Goal: Communication & Community: Connect with others

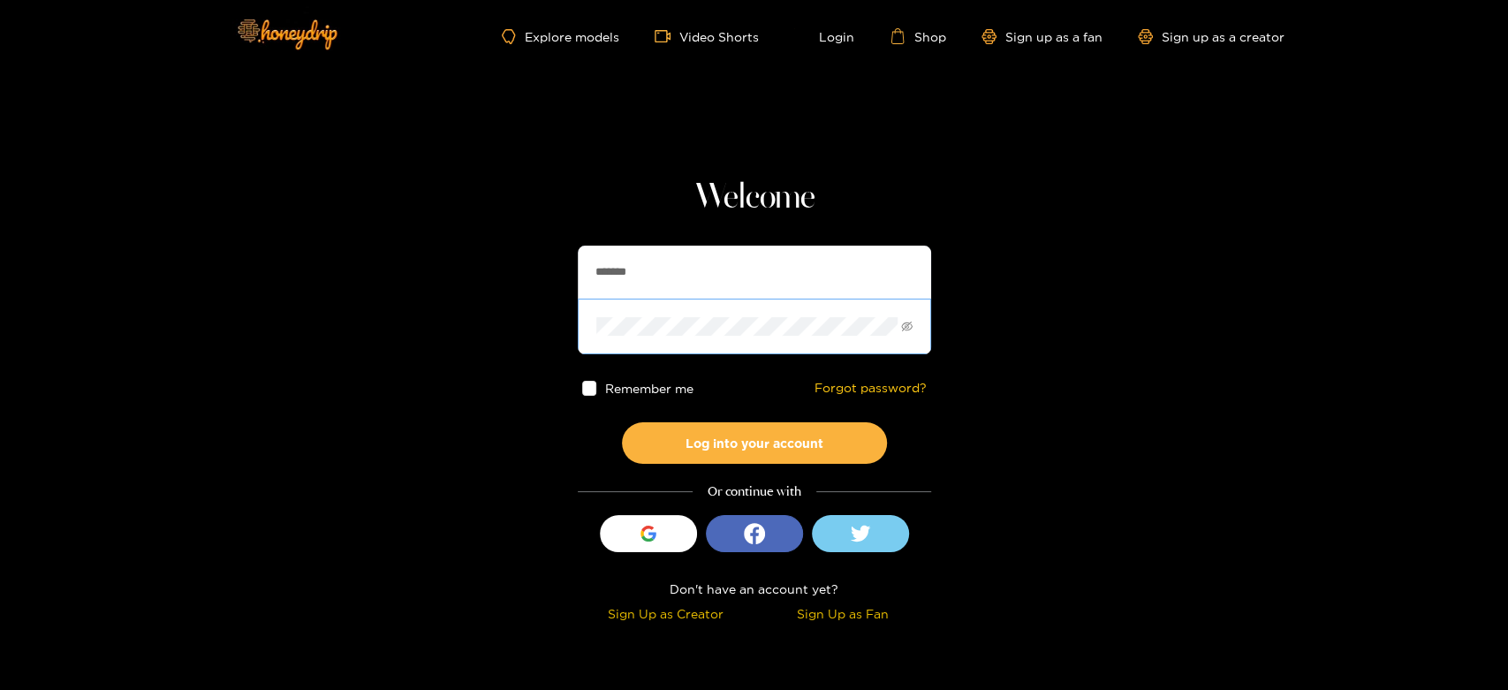
drag, startPoint x: 665, startPoint y: 279, endPoint x: 604, endPoint y: 305, distance: 65.3
click at [465, 274] on section "Welcome ******* Remember me Forgot password? Log into your account Or continue …" at bounding box center [754, 314] width 1508 height 628
paste input "**"
type input "*********"
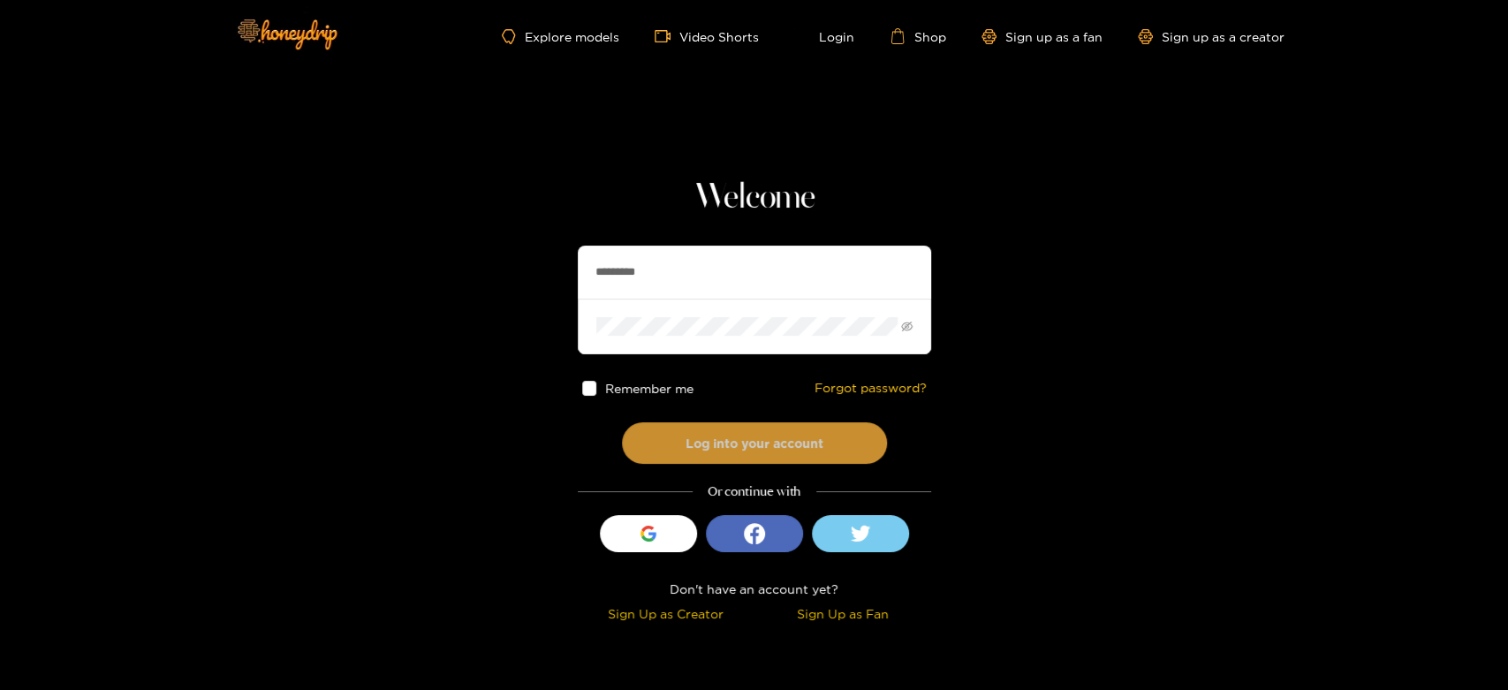
click at [682, 441] on button "Log into your account" at bounding box center [754, 443] width 265 height 42
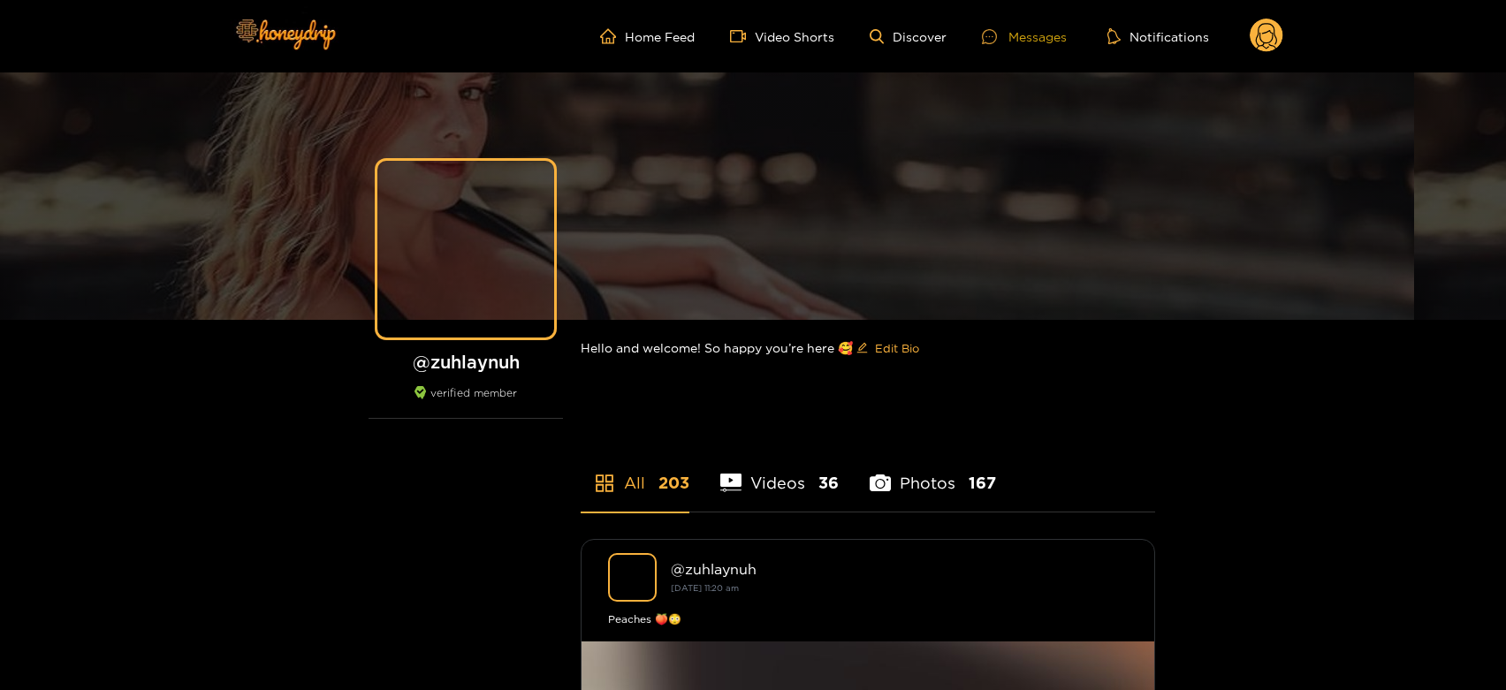
click at [1015, 33] on div "Messages" at bounding box center [1024, 37] width 85 height 20
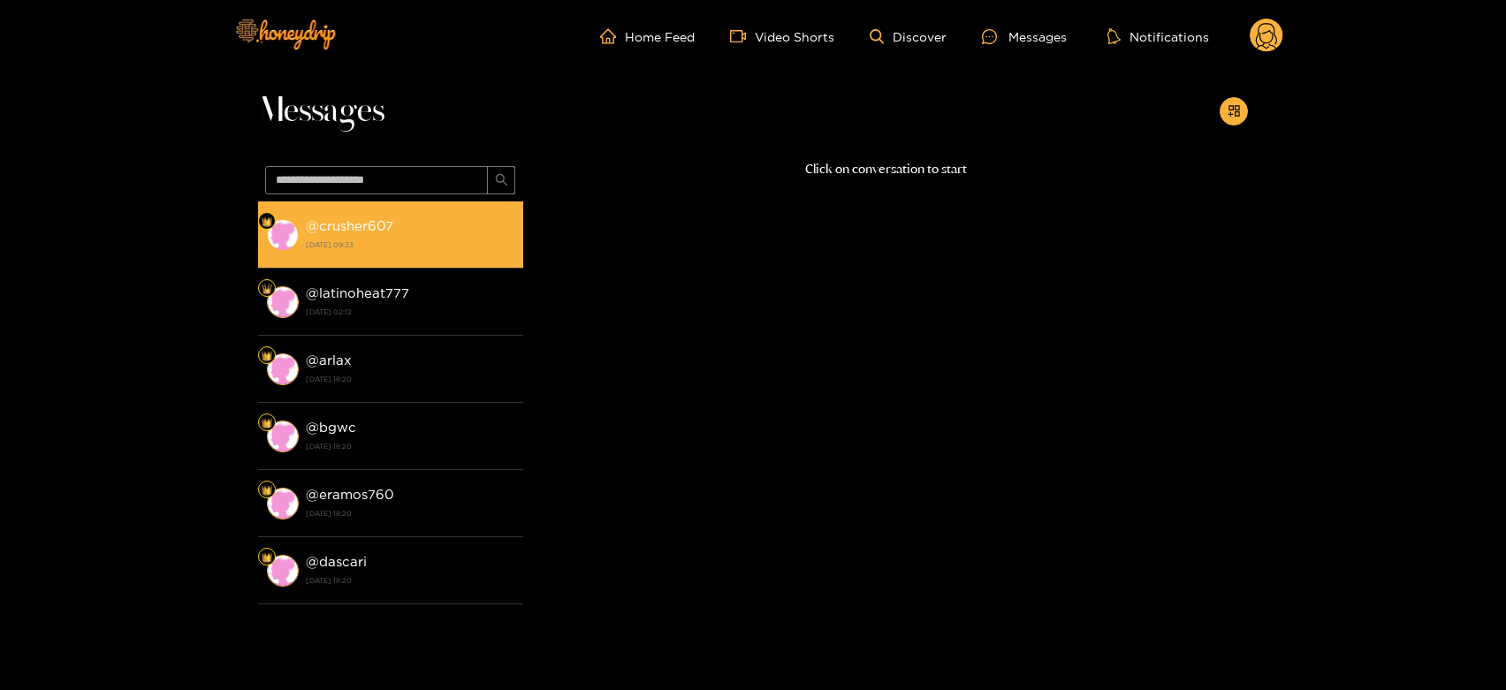
click at [306, 253] on div "@ crusher607 30 September 2025 09:33" at bounding box center [410, 235] width 209 height 40
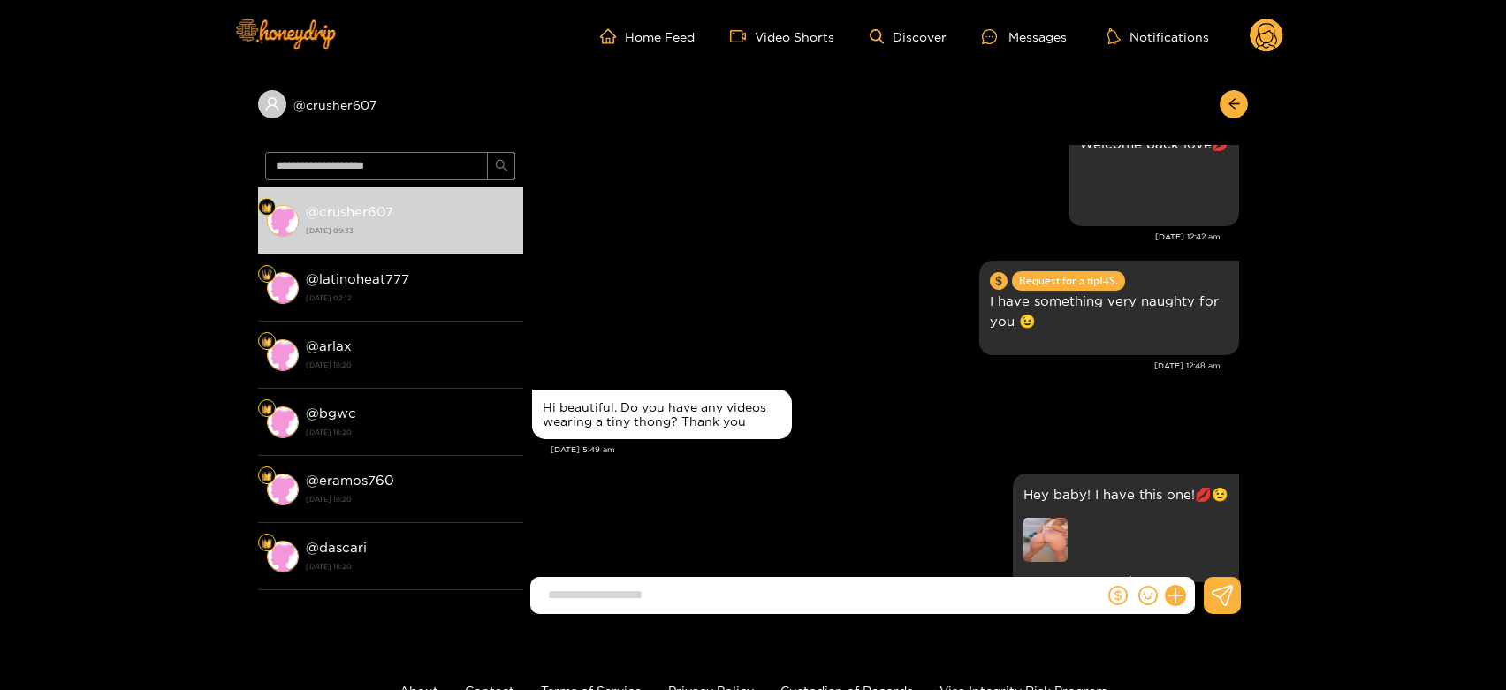
scroll to position [3415, 0]
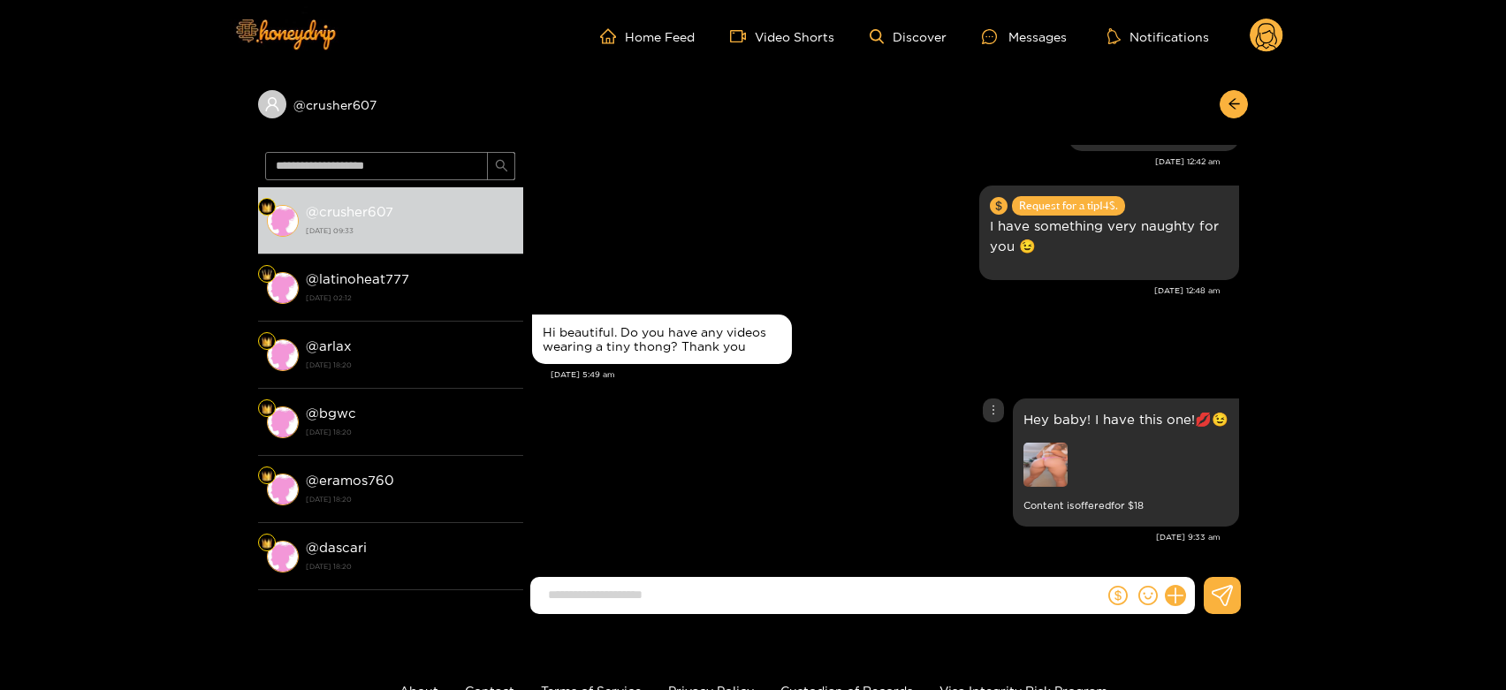
click at [1040, 454] on img at bounding box center [1045, 465] width 44 height 44
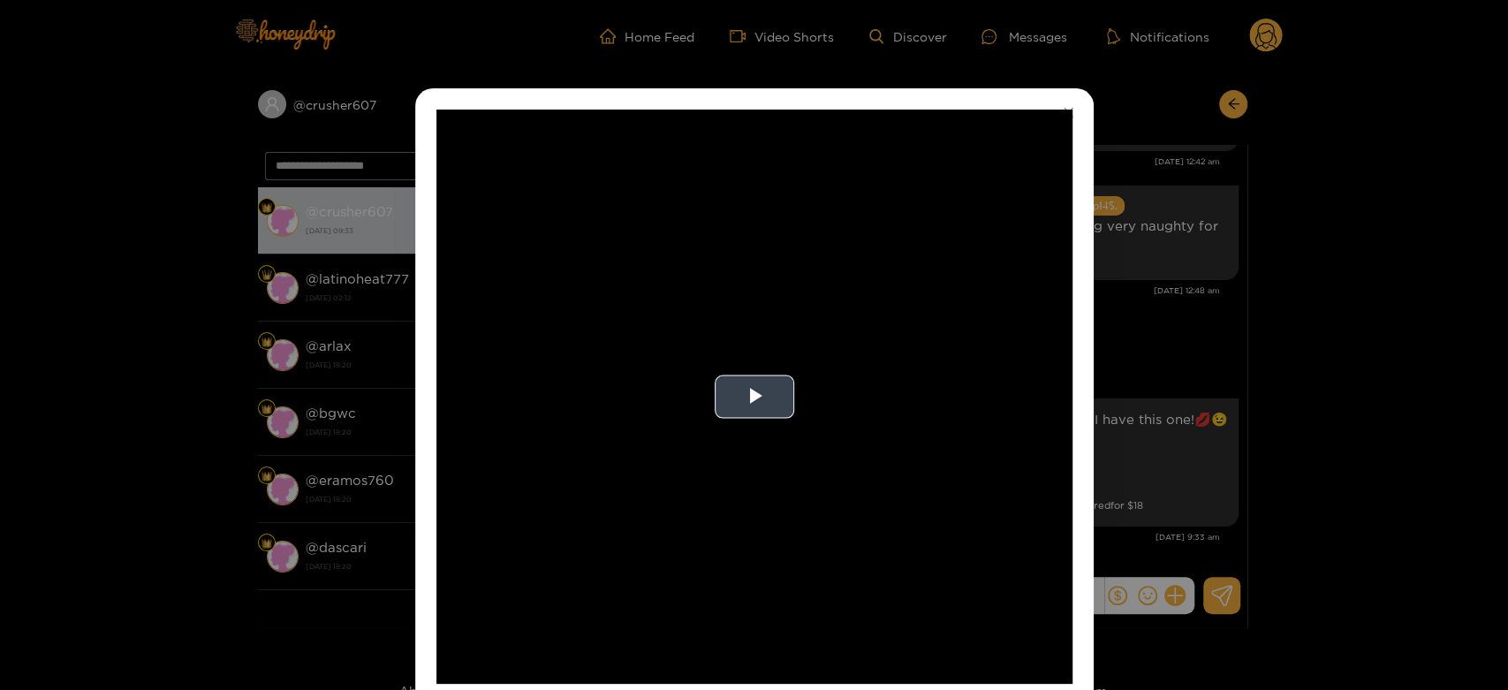
click at [829, 359] on video "Video Player" at bounding box center [755, 397] width 636 height 574
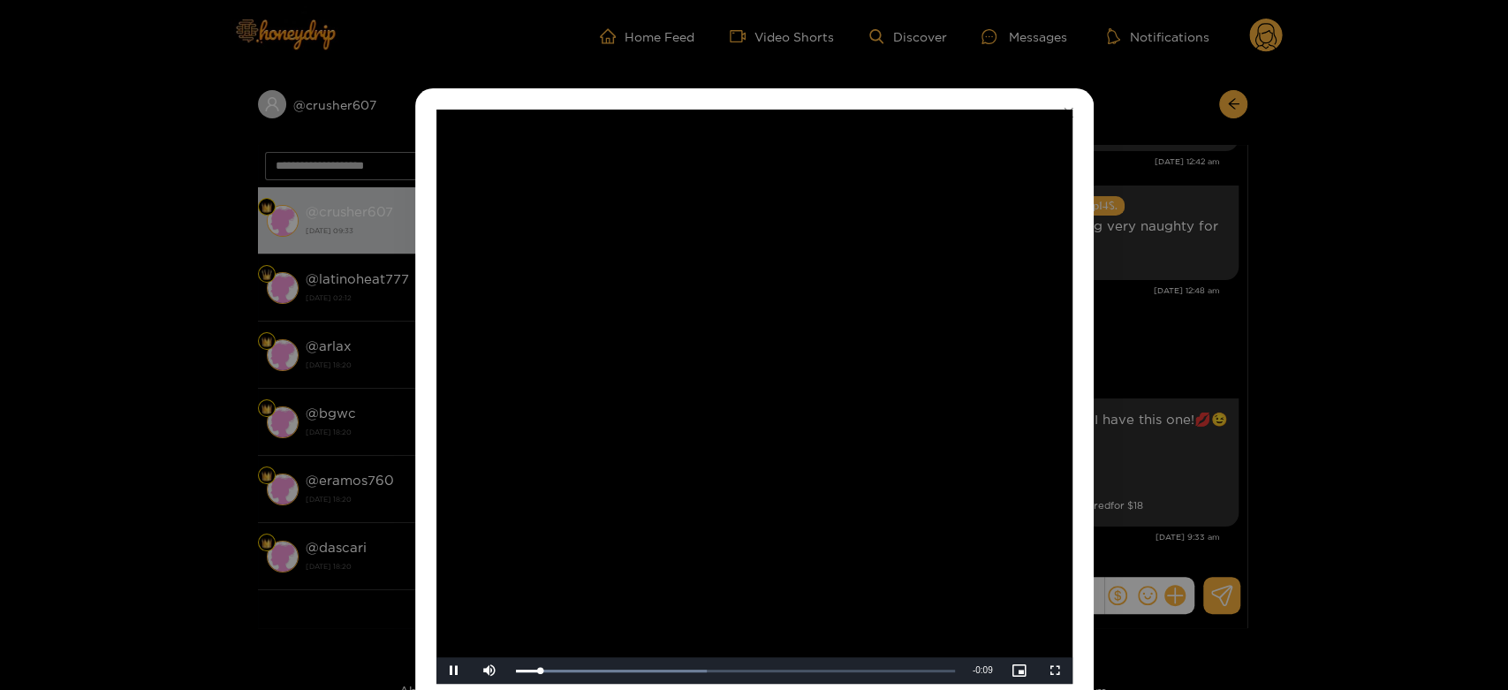
click at [829, 359] on video "Video Player" at bounding box center [755, 397] width 636 height 574
click at [1196, 323] on div "**********" at bounding box center [754, 345] width 1508 height 690
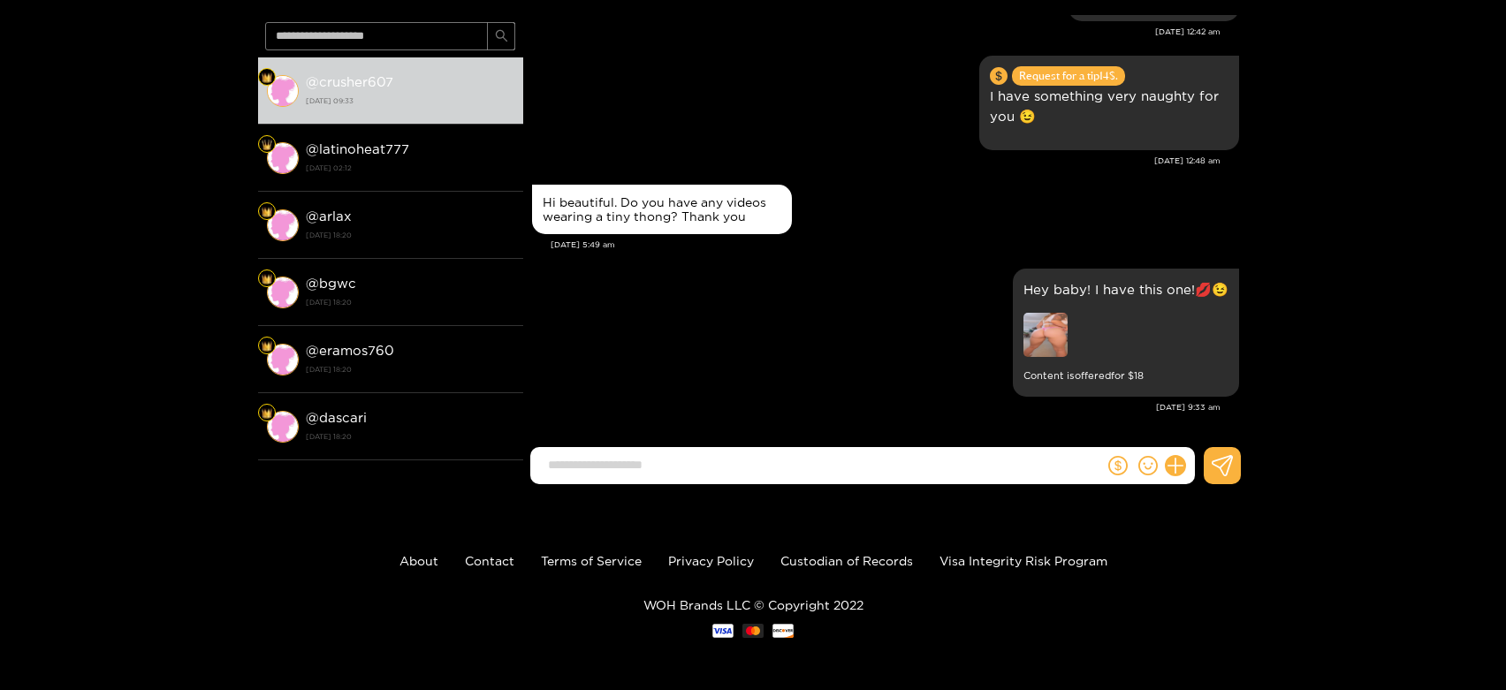
scroll to position [0, 0]
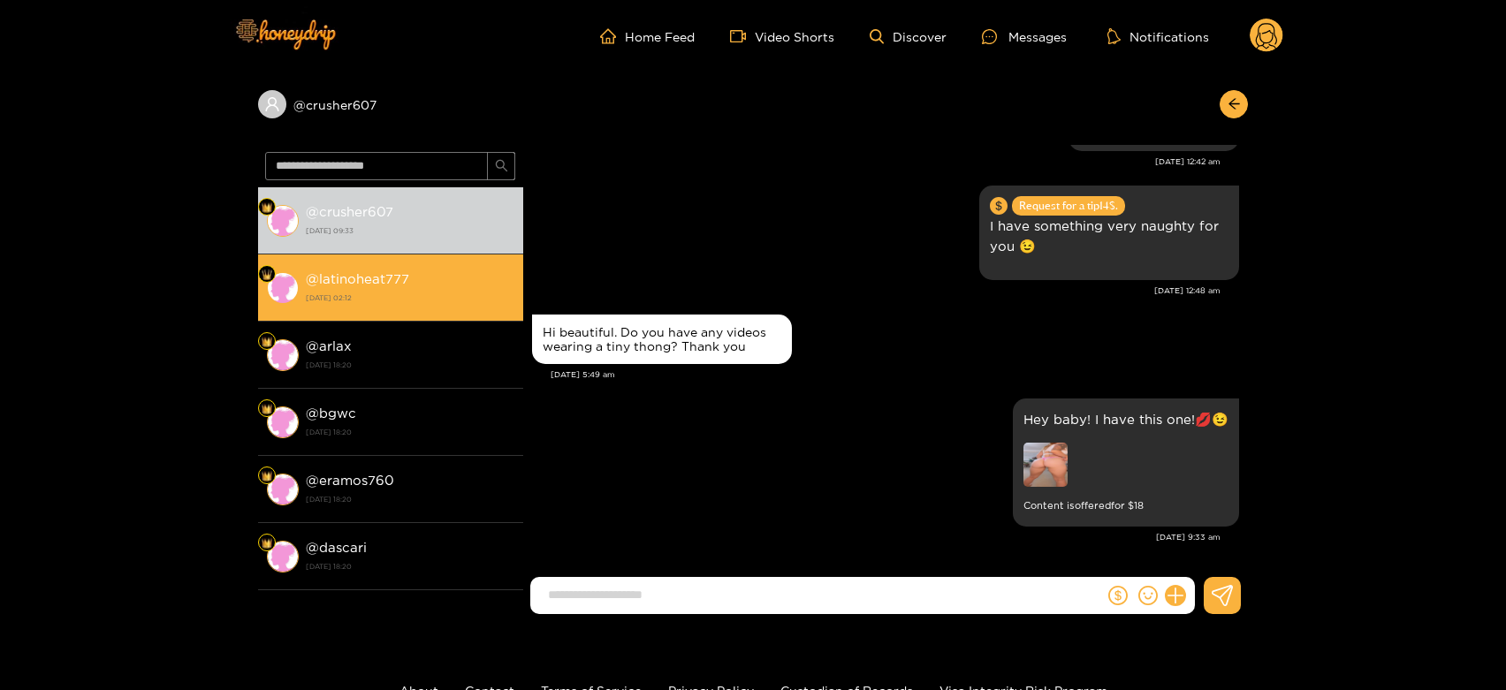
click at [430, 257] on li "@ latinoheat777 30 September 2025 02:12" at bounding box center [390, 287] width 265 height 67
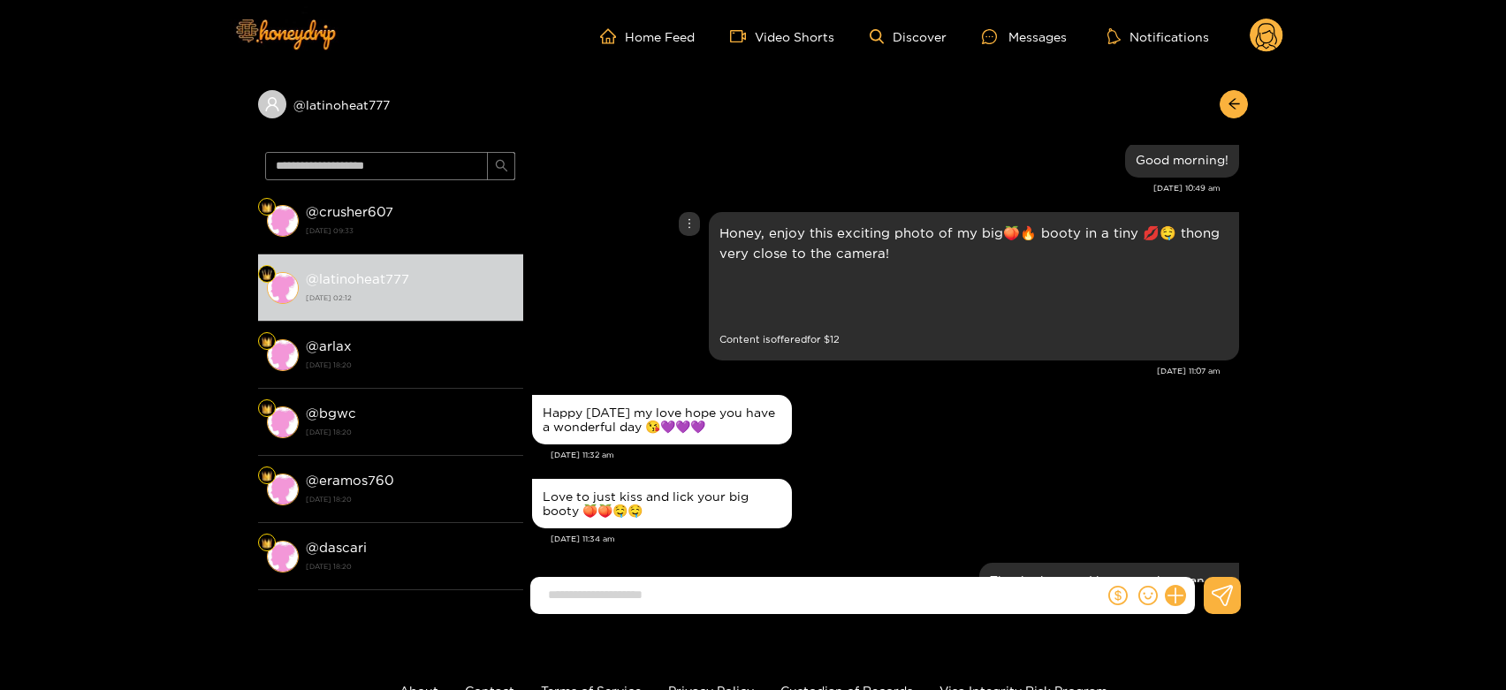
scroll to position [2356, 0]
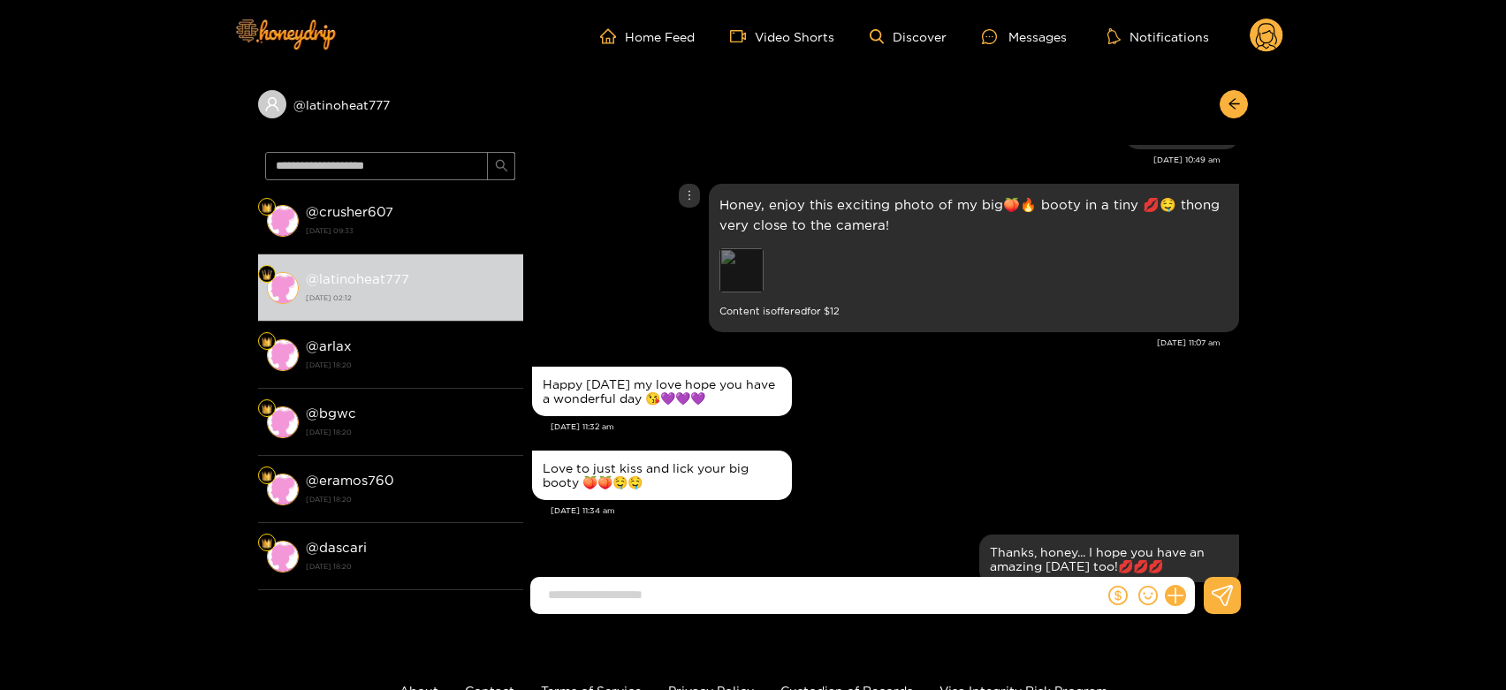
click at [740, 263] on div "Preview" at bounding box center [741, 270] width 44 height 44
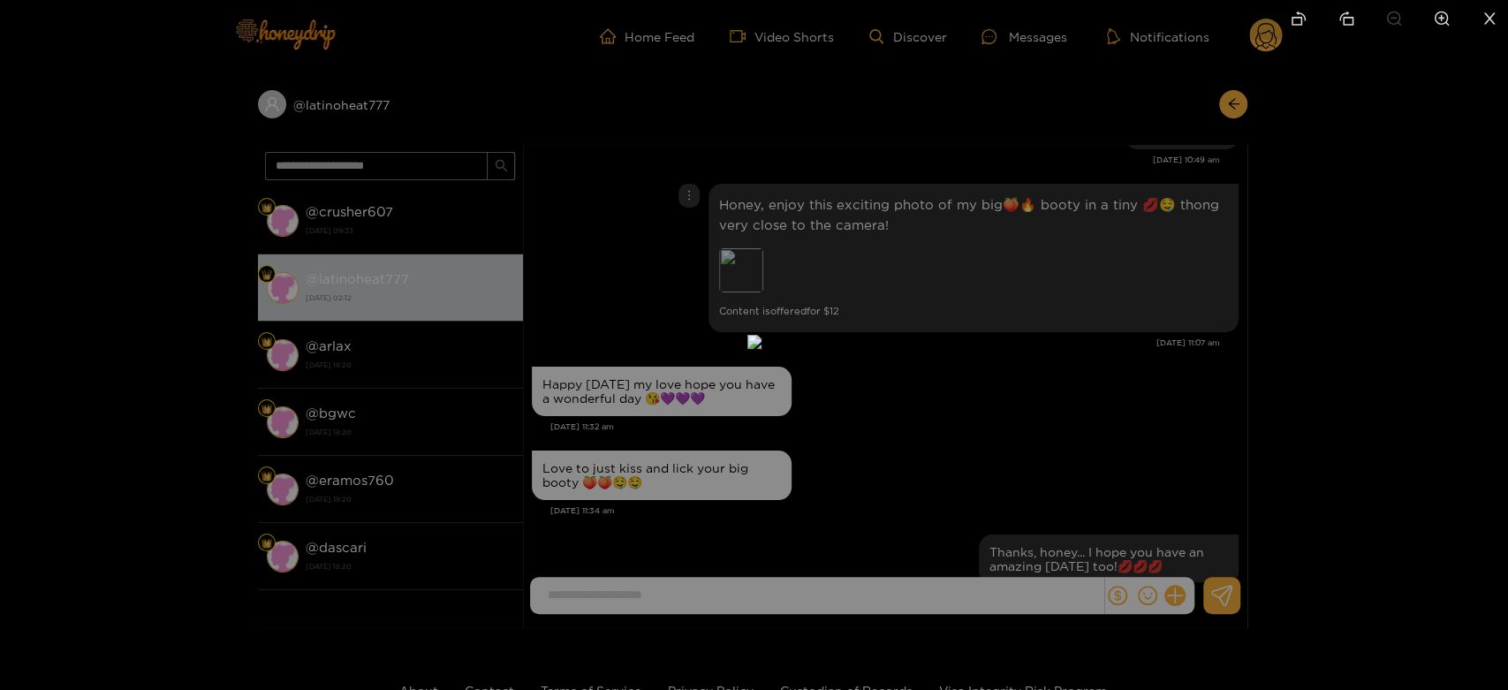
click at [1082, 299] on div at bounding box center [754, 345] width 1508 height 690
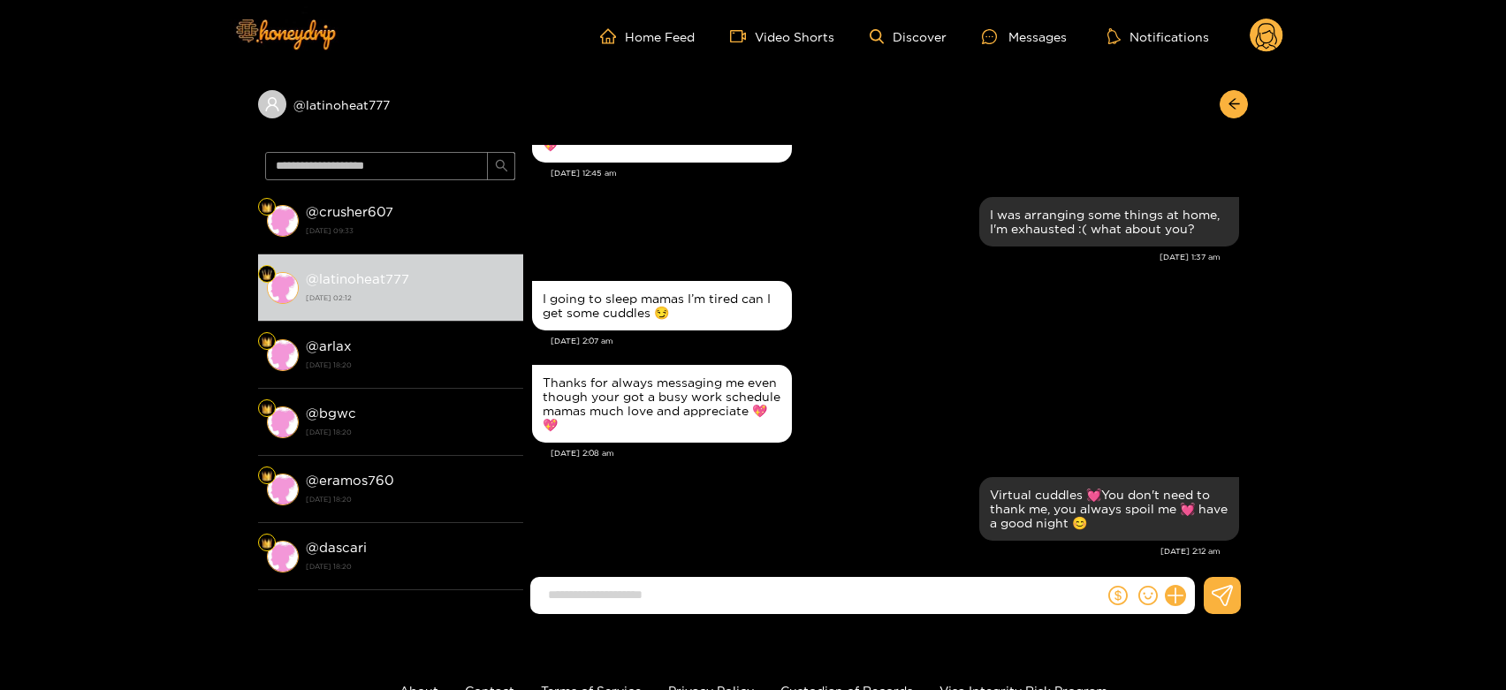
scroll to position [130, 0]
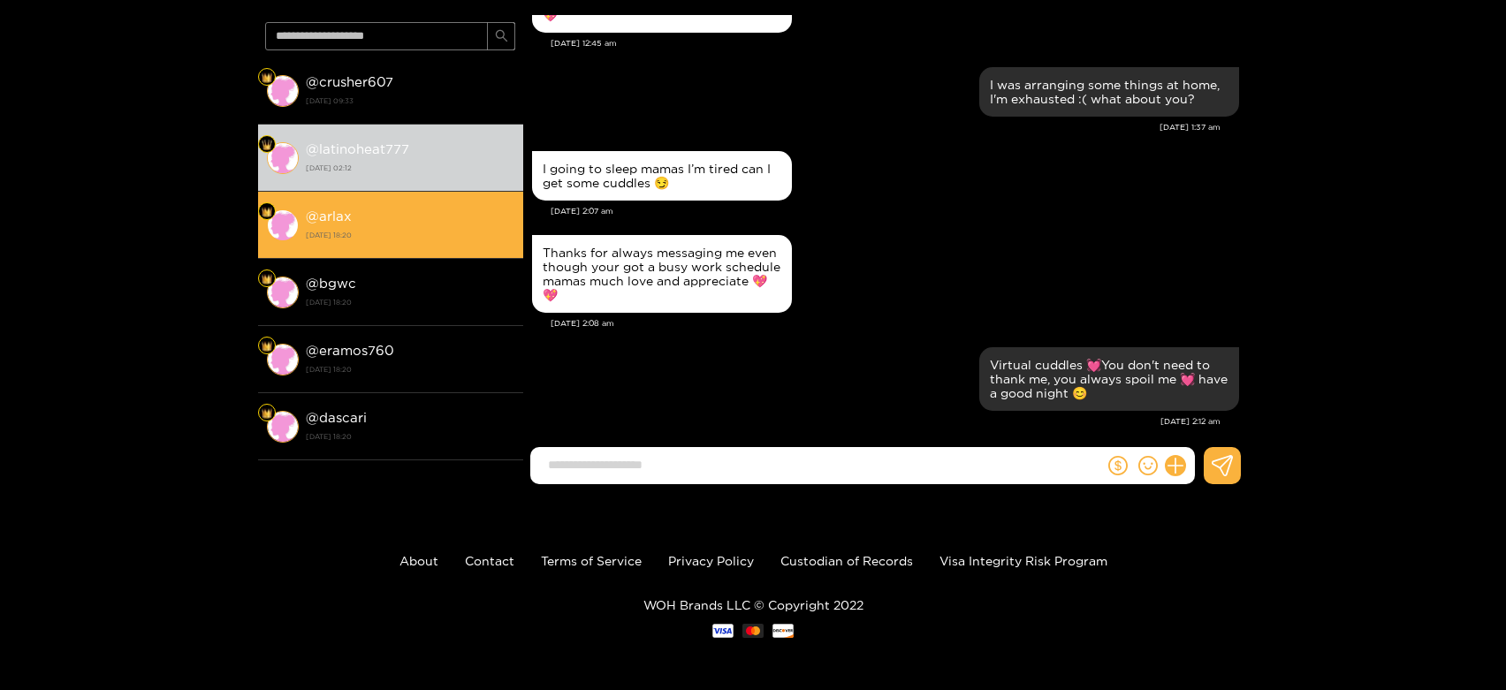
click at [354, 210] on div "@ arlax 29 September 2025 18:20" at bounding box center [410, 225] width 209 height 40
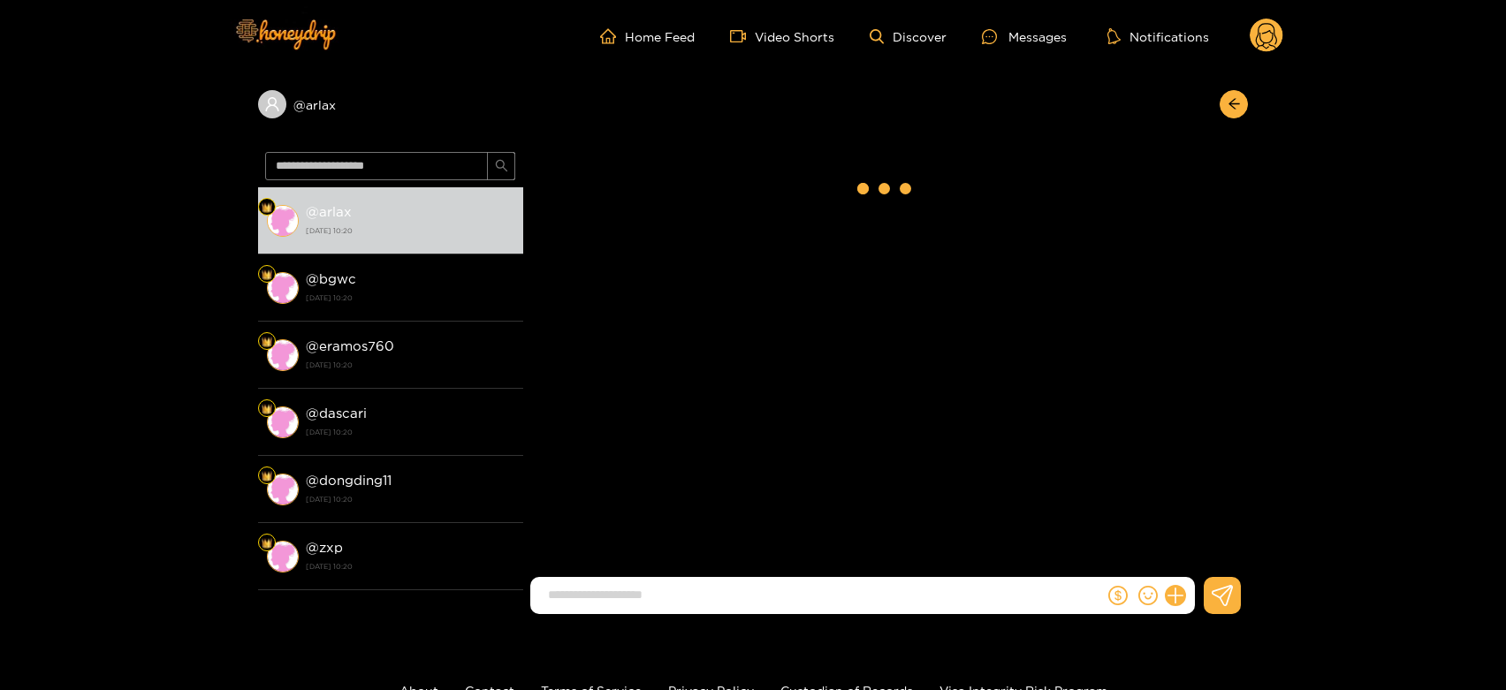
scroll to position [3592, 0]
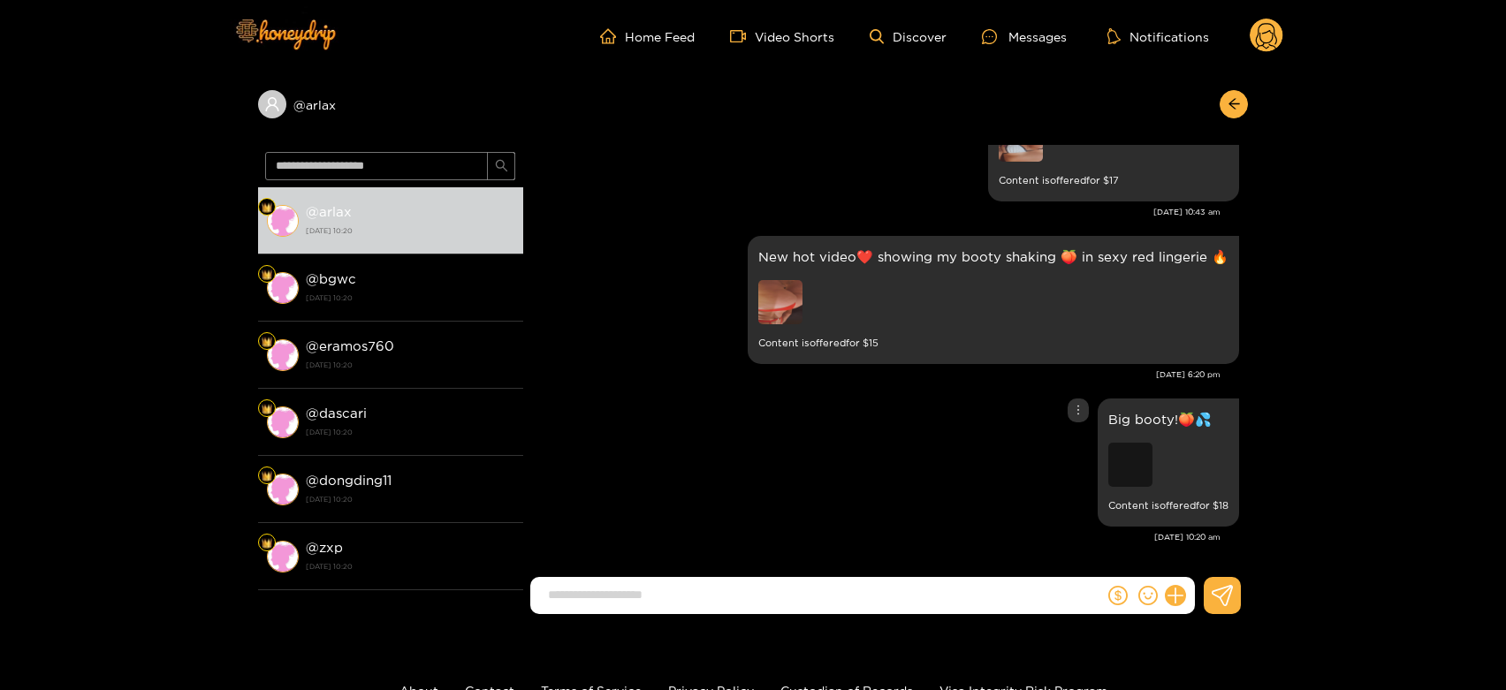
click at [1135, 448] on div "Preview" at bounding box center [1130, 465] width 44 height 44
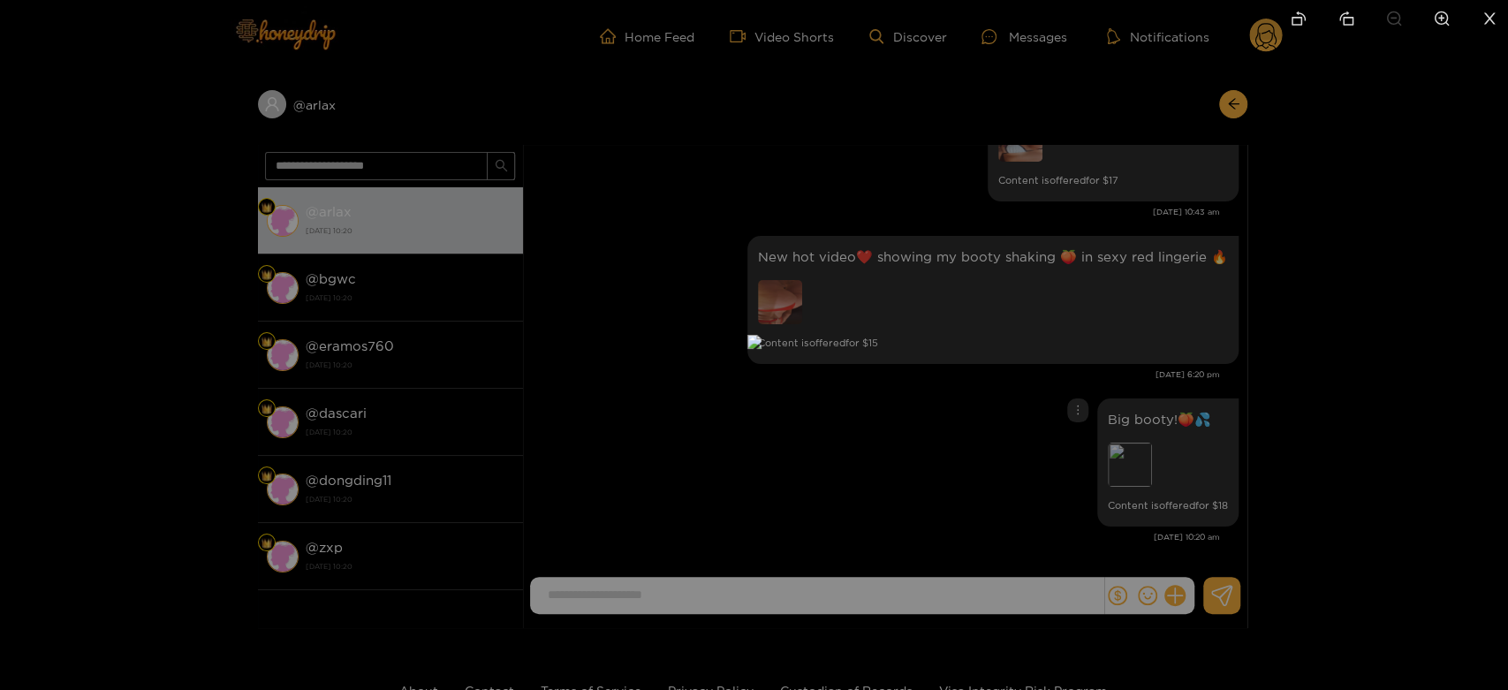
click at [1172, 465] on div at bounding box center [754, 345] width 1508 height 690
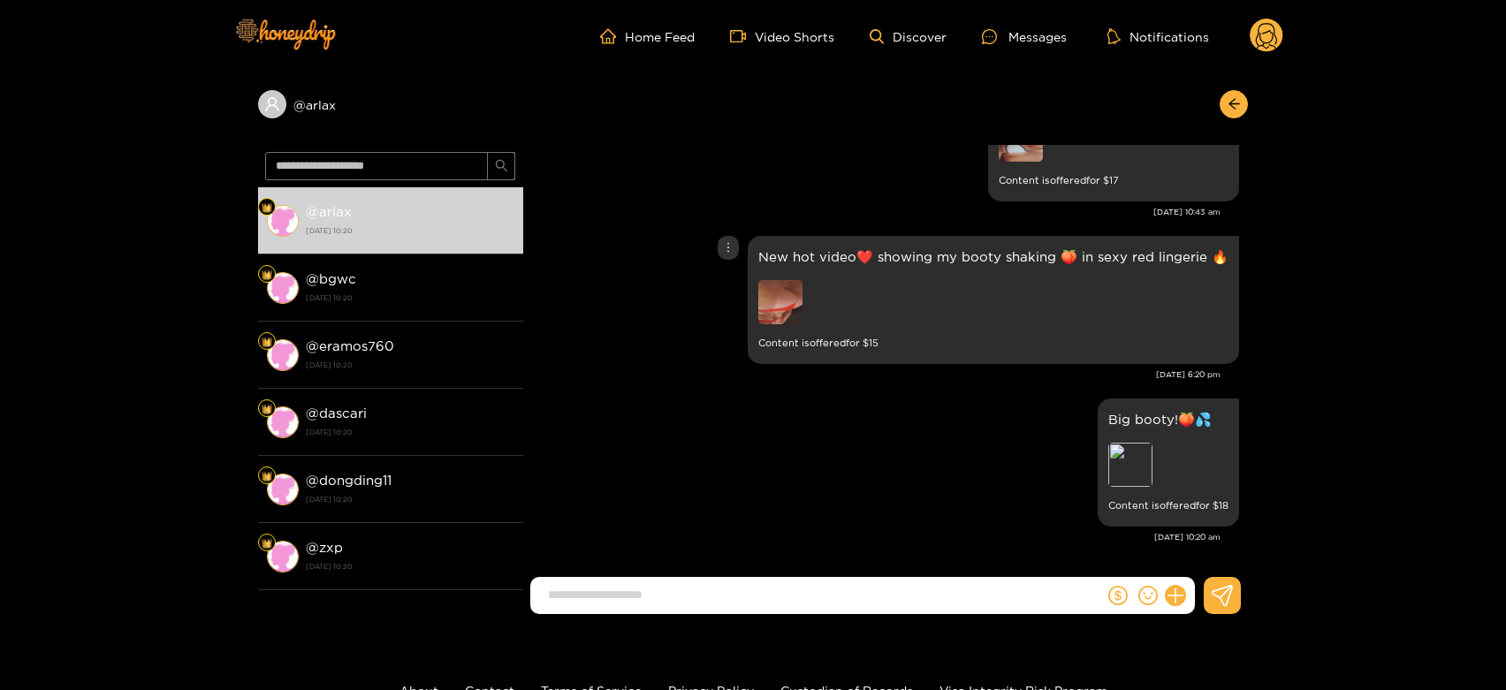
click at [789, 302] on img at bounding box center [780, 302] width 44 height 44
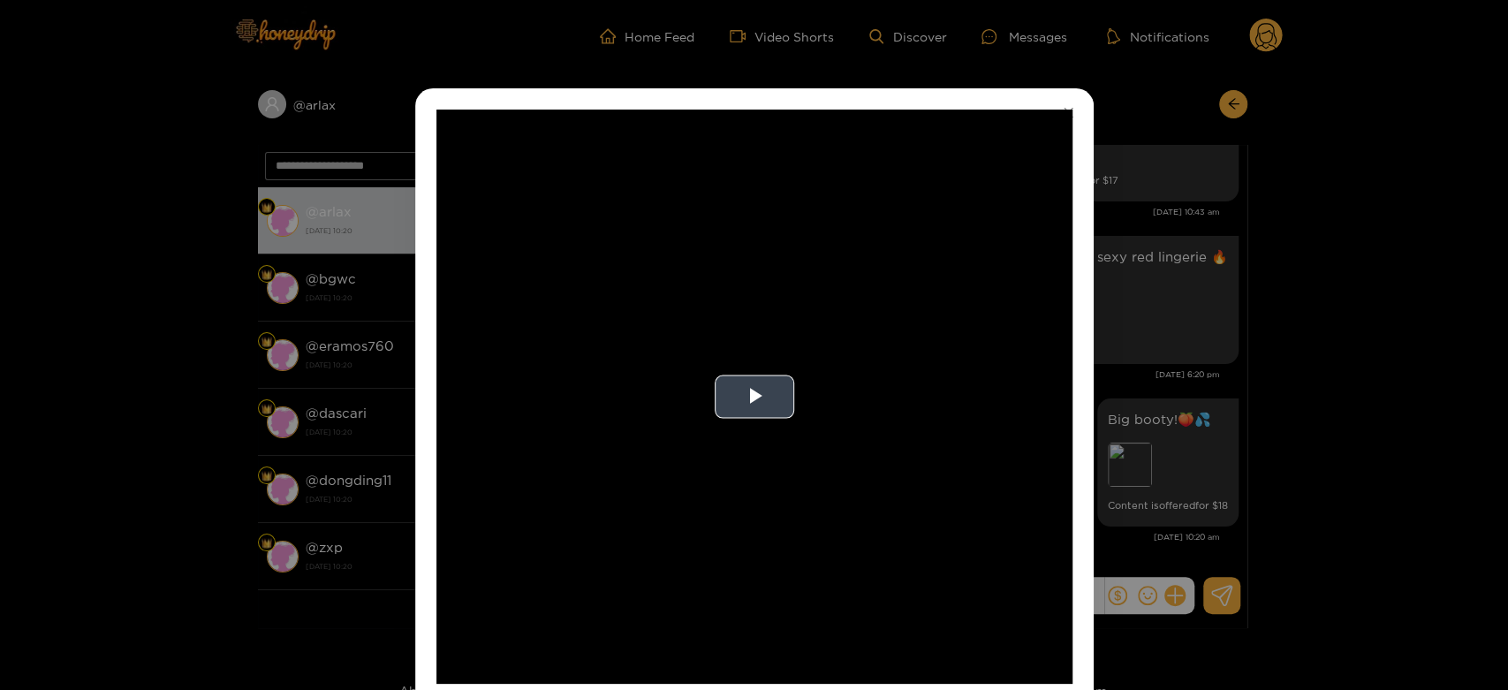
click at [970, 363] on video "Video Player" at bounding box center [755, 397] width 636 height 574
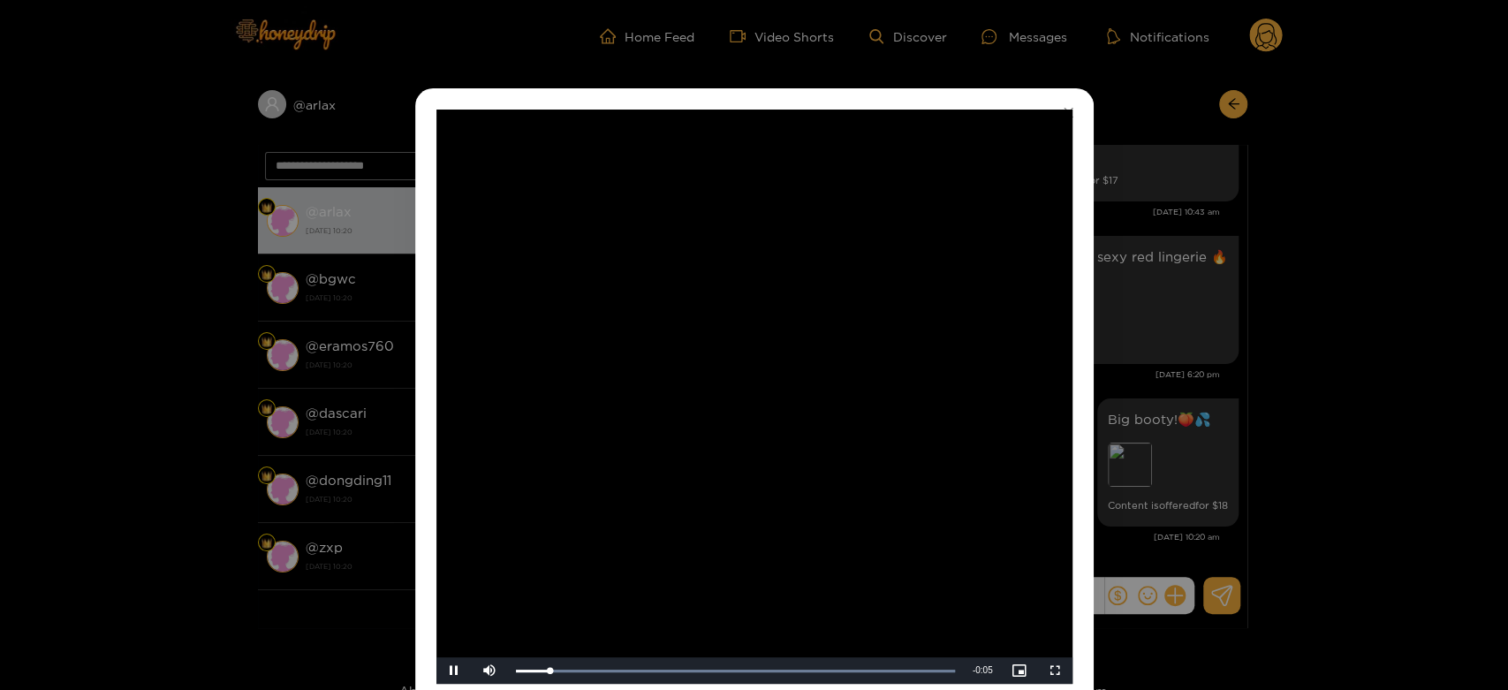
click at [970, 363] on video "Video Player" at bounding box center [755, 397] width 636 height 574
click at [1124, 357] on div "**********" at bounding box center [754, 345] width 1508 height 690
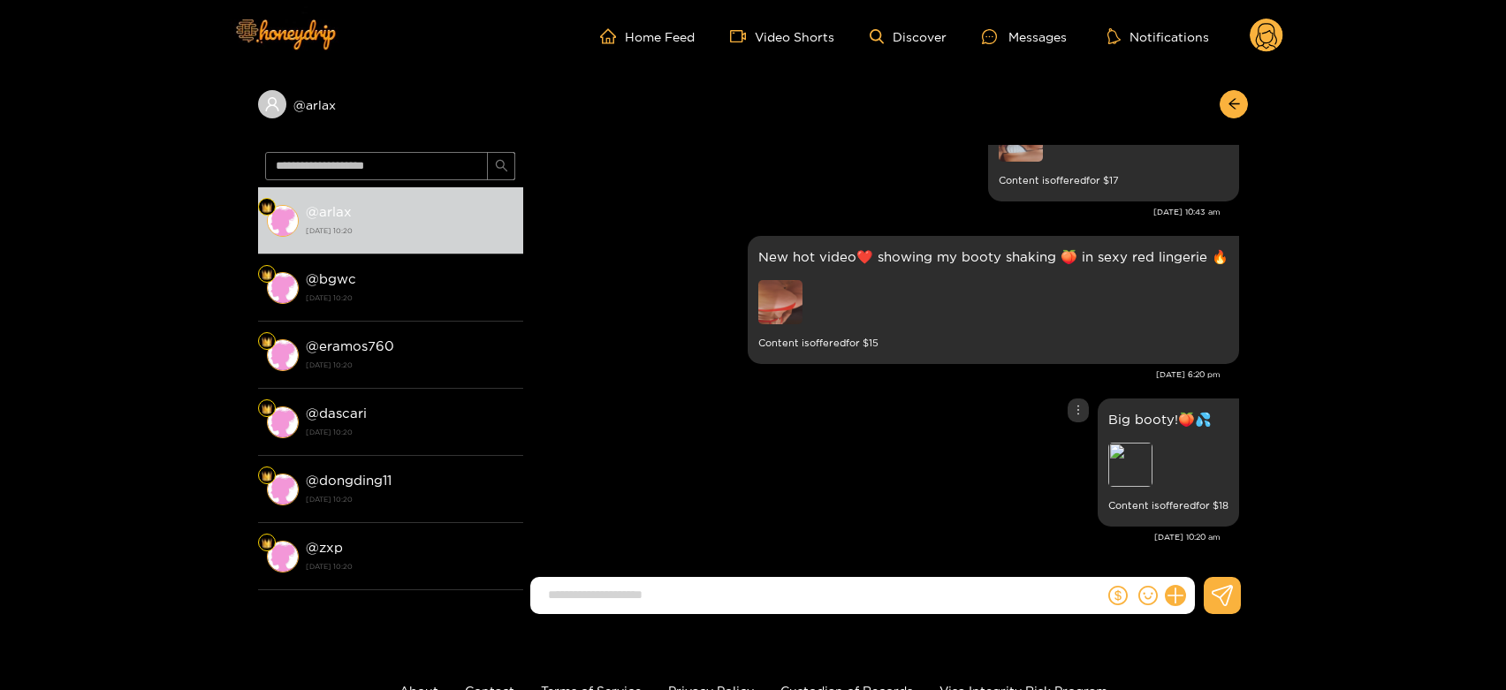
scroll to position [3494, 0]
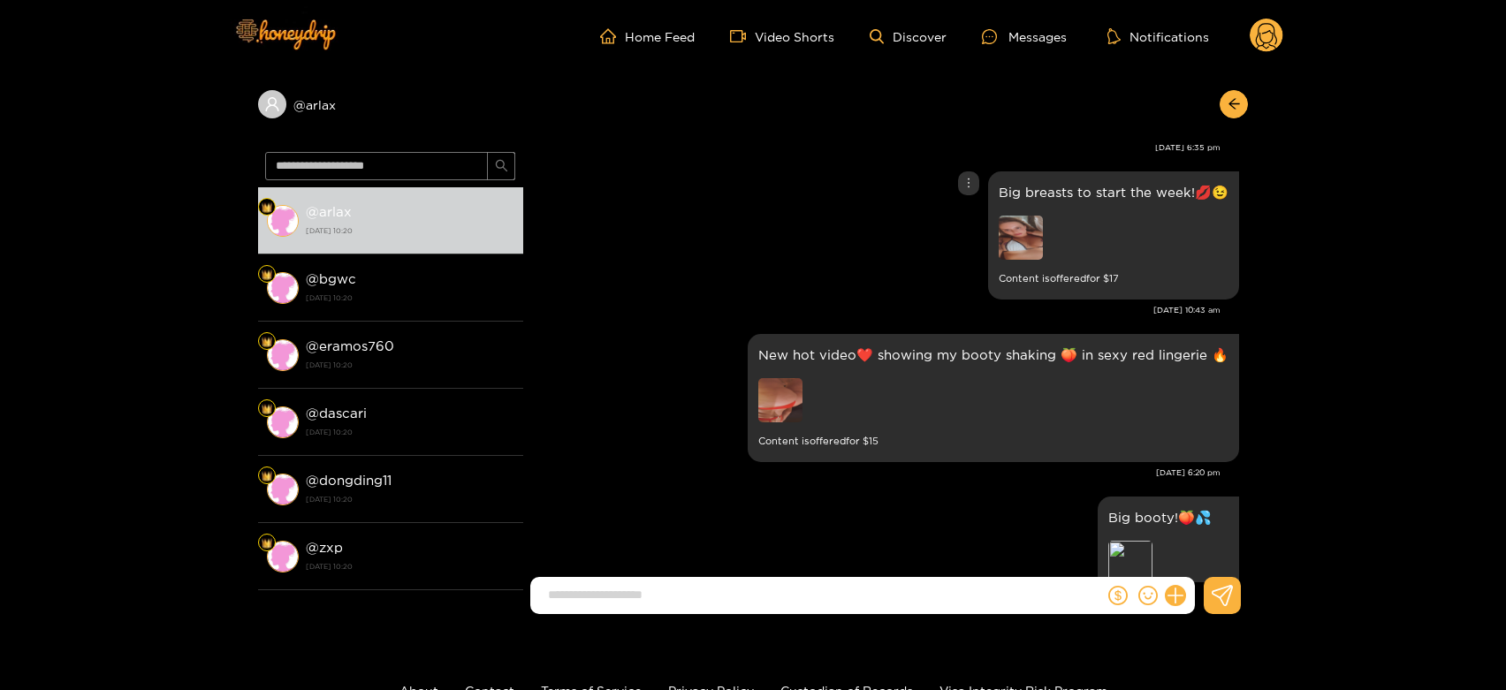
click at [1015, 231] on img at bounding box center [1021, 238] width 44 height 44
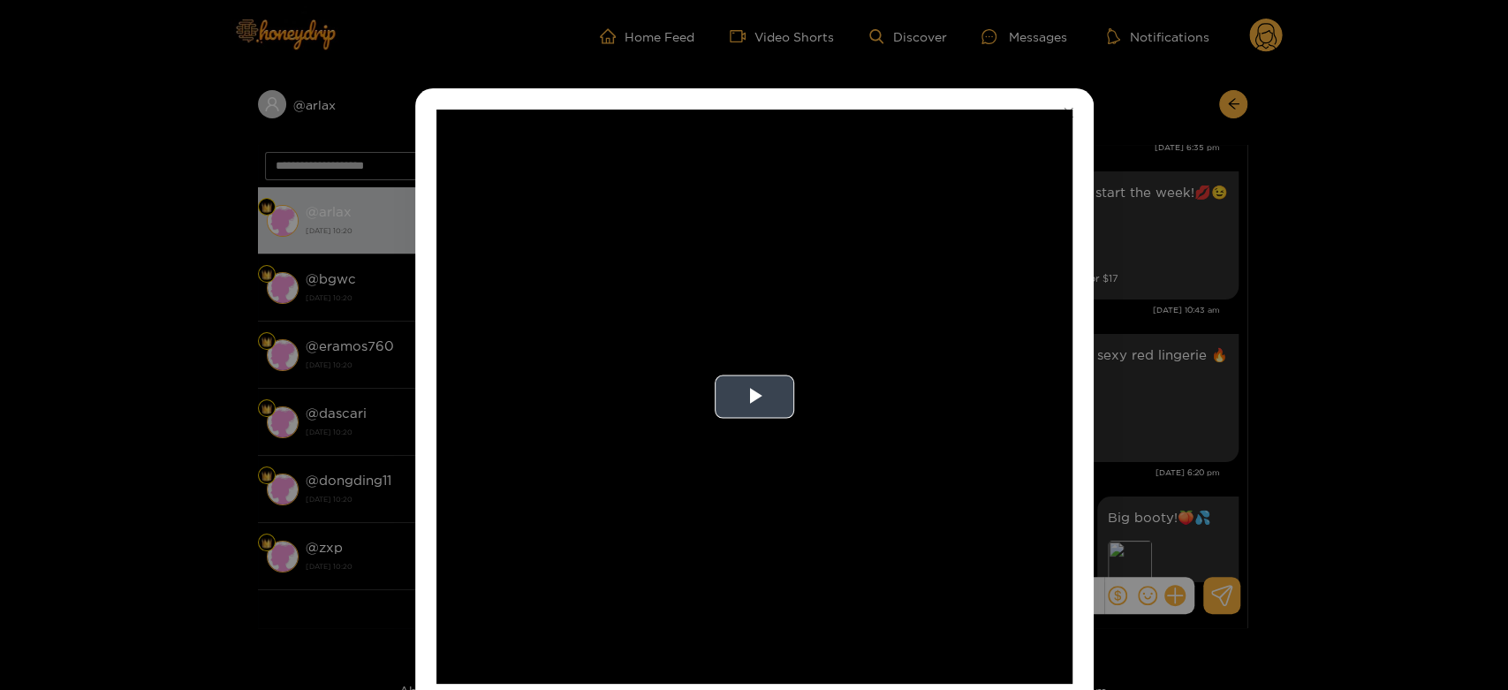
click at [1011, 232] on video "Video Player" at bounding box center [755, 397] width 636 height 574
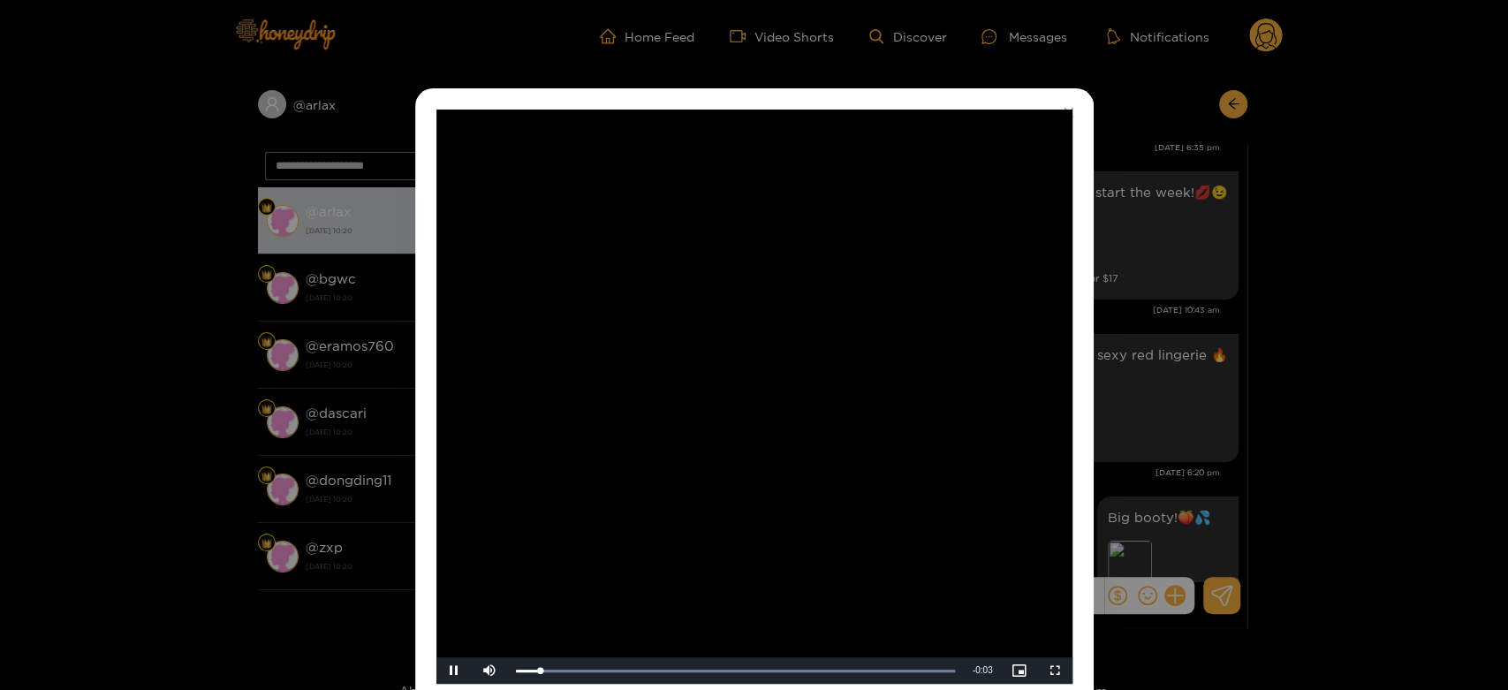
click at [952, 353] on video "Video Player" at bounding box center [755, 397] width 636 height 574
click at [1138, 340] on div "**********" at bounding box center [754, 345] width 1508 height 690
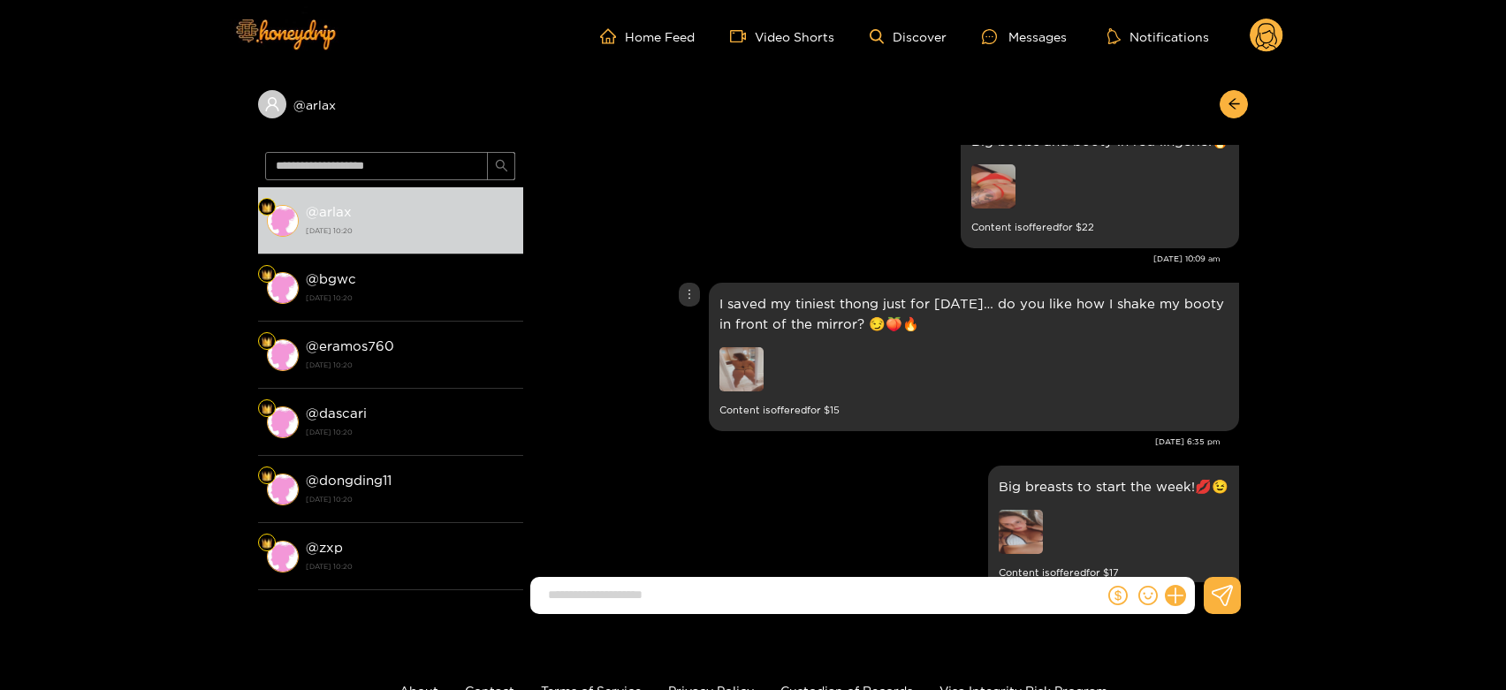
scroll to position [3102, 0]
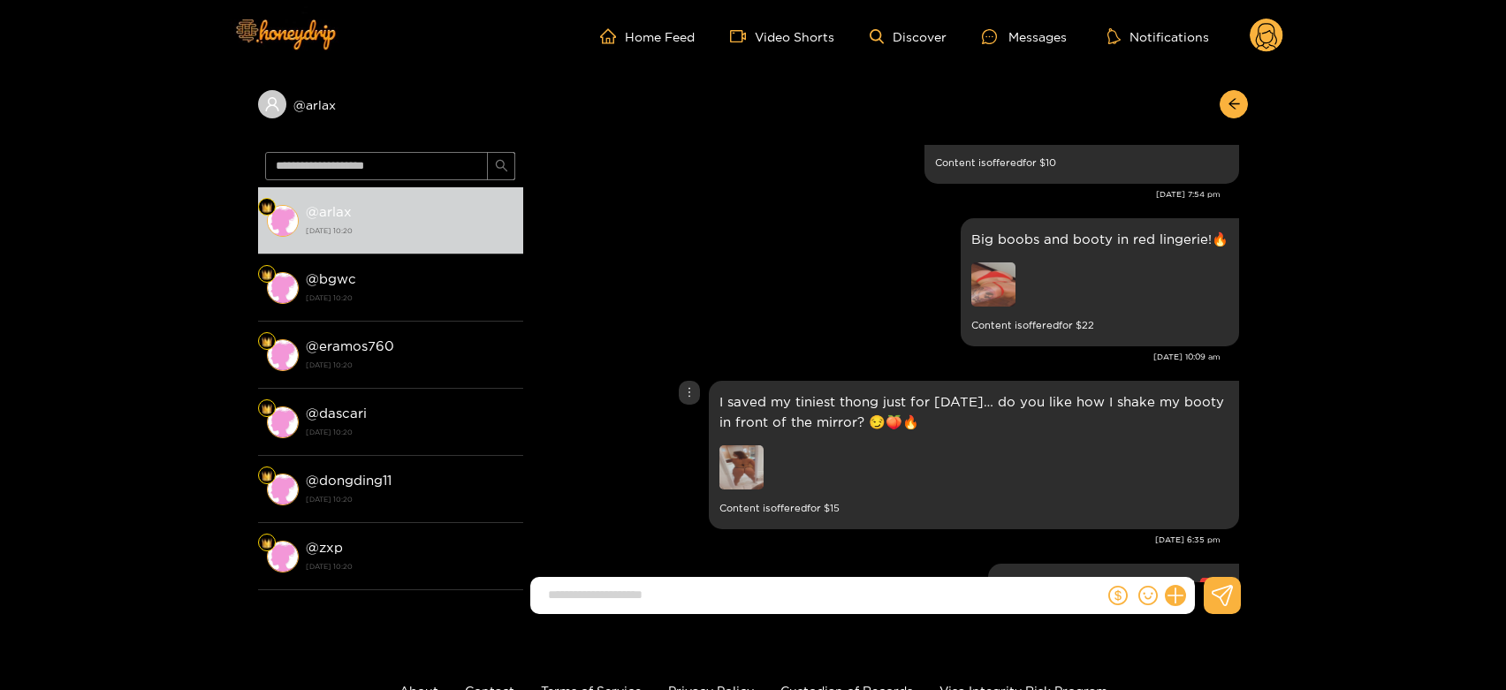
click at [739, 453] on img at bounding box center [741, 467] width 44 height 44
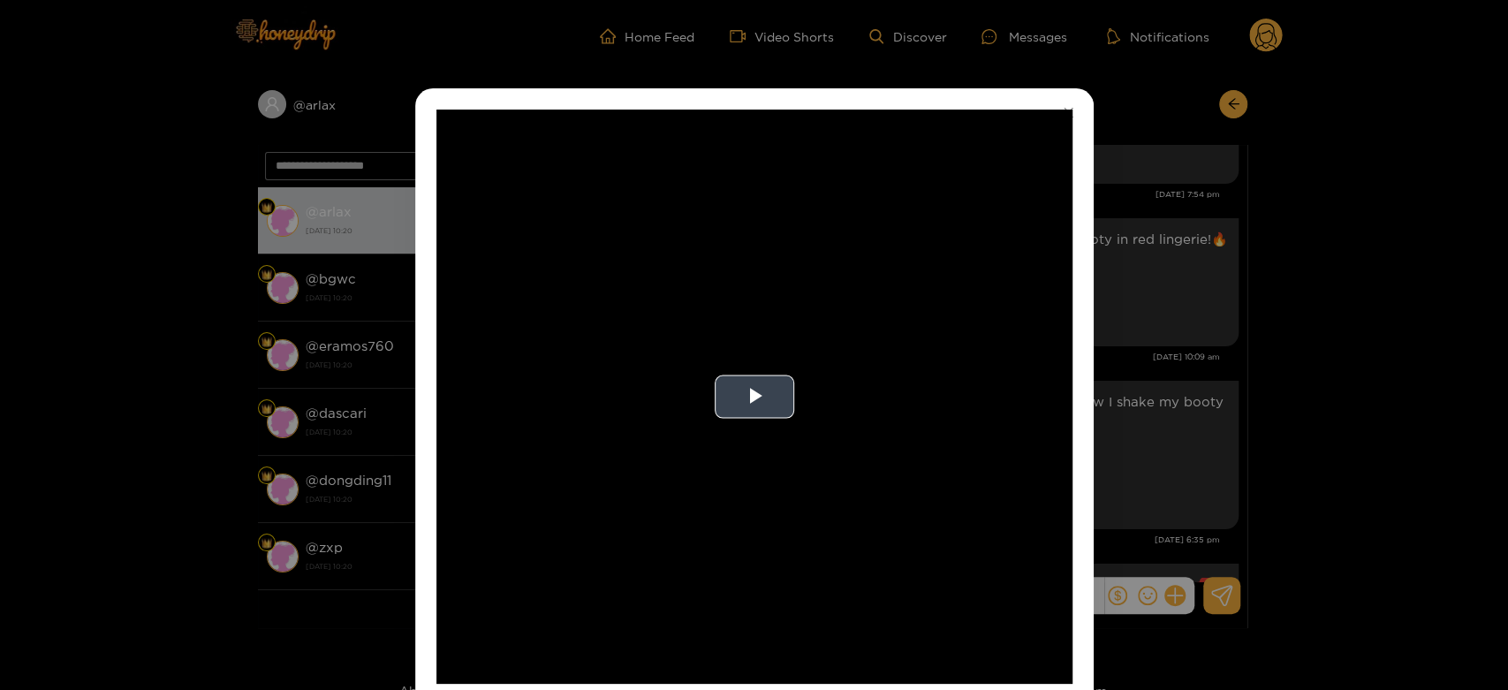
click at [779, 454] on video "Video Player" at bounding box center [755, 397] width 636 height 574
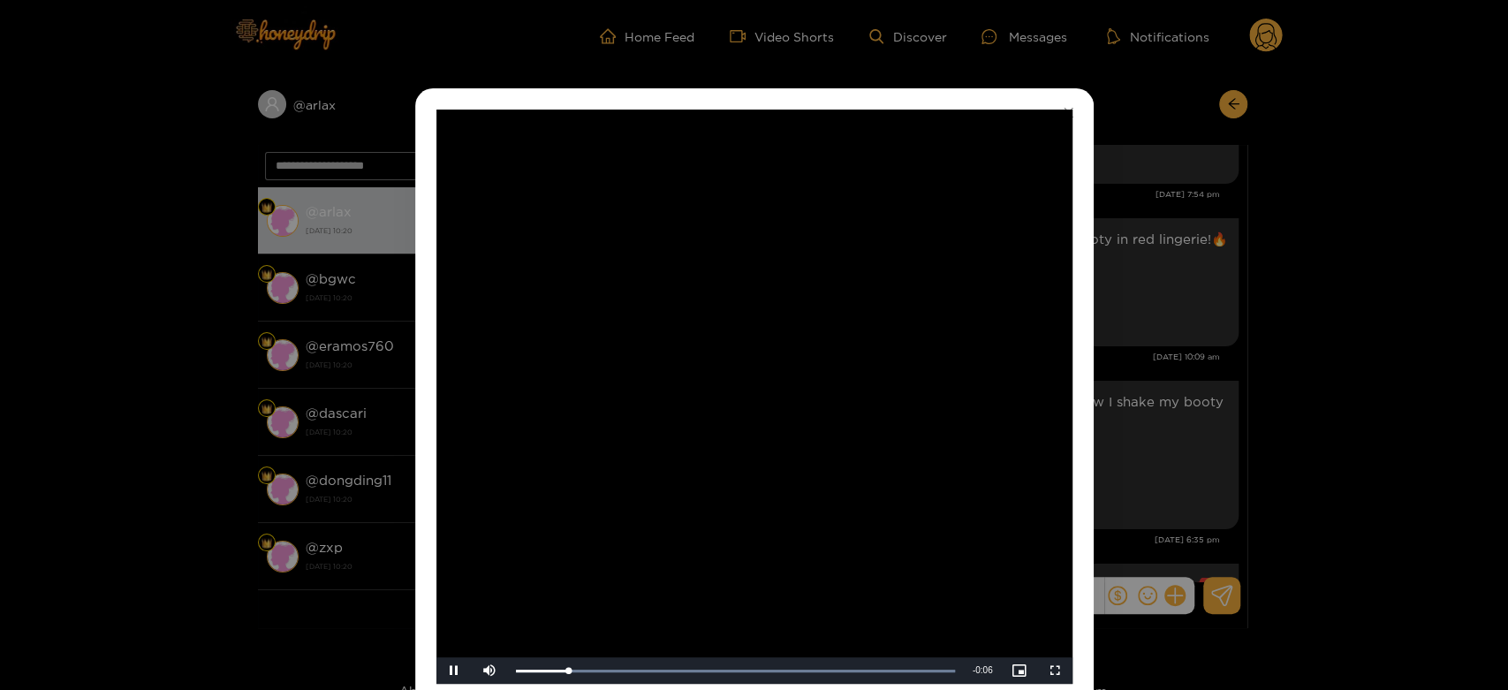
click at [779, 454] on video "Video Player" at bounding box center [755, 397] width 636 height 574
click at [1183, 392] on div "**********" at bounding box center [754, 345] width 1508 height 690
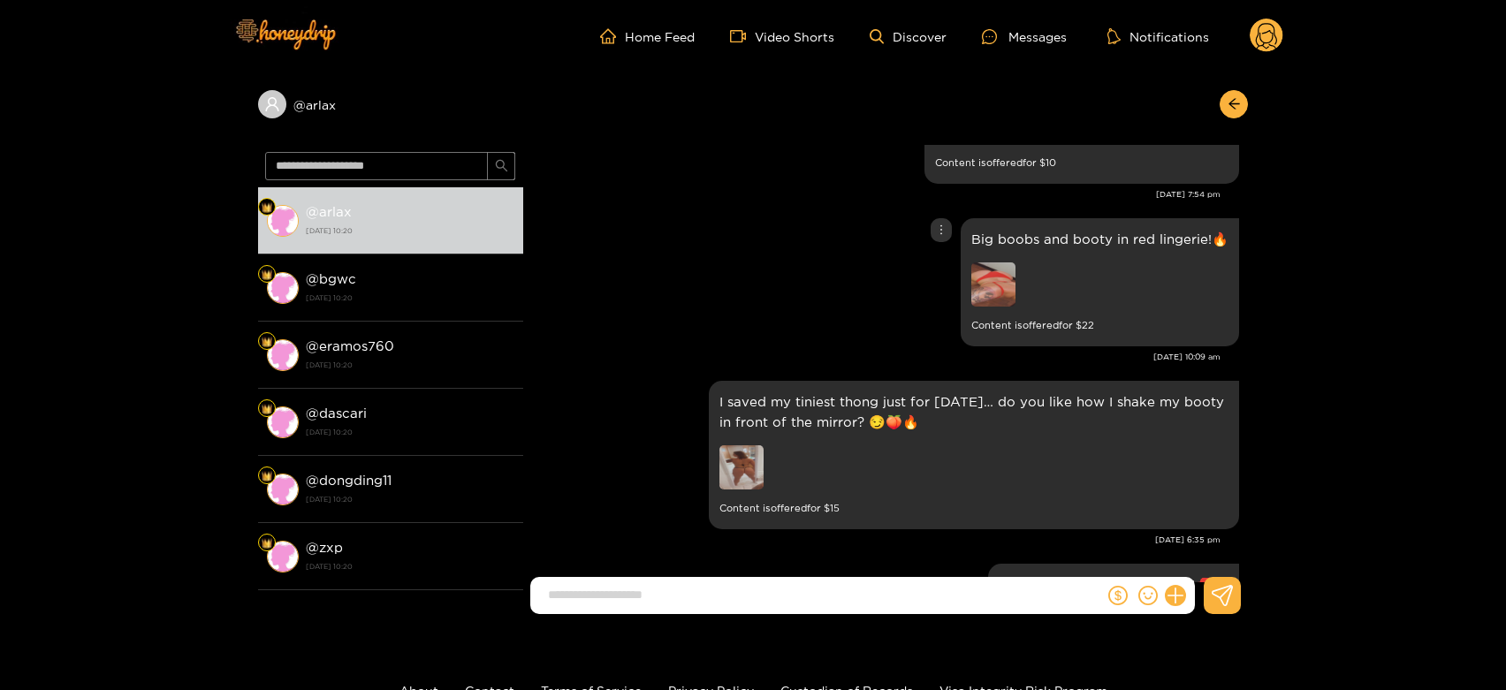
click at [990, 268] on img at bounding box center [993, 284] width 44 height 44
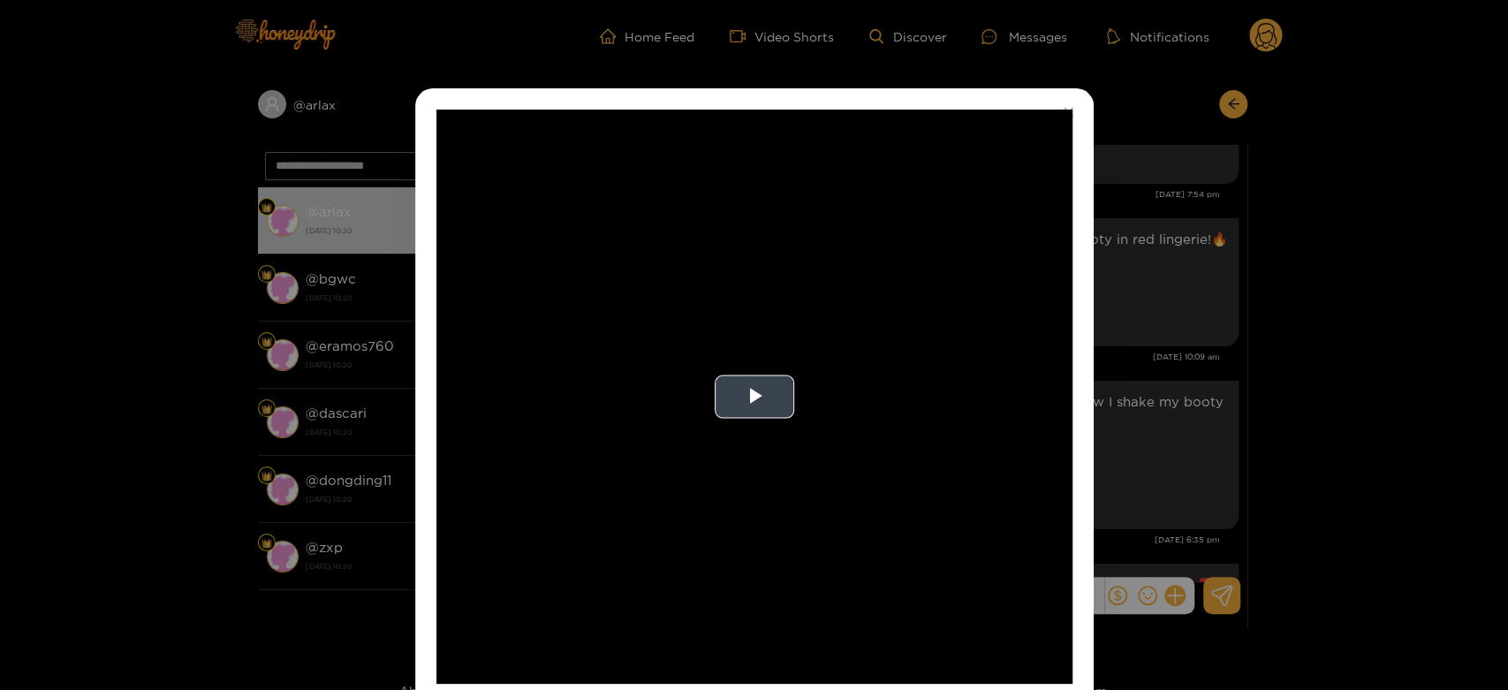
click at [935, 368] on video "Video Player" at bounding box center [755, 397] width 636 height 574
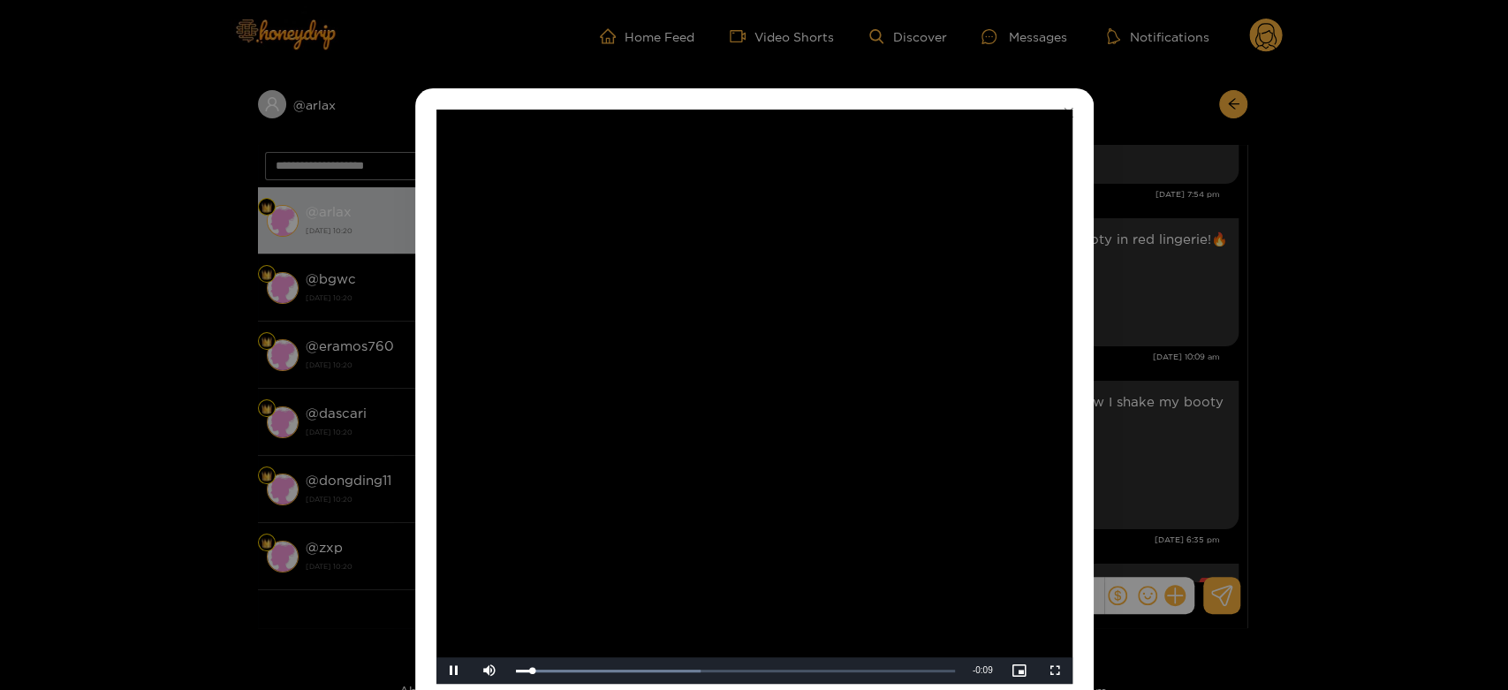
click at [935, 368] on video "Video Player" at bounding box center [755, 397] width 636 height 574
click at [1210, 365] on div "**********" at bounding box center [754, 345] width 1508 height 690
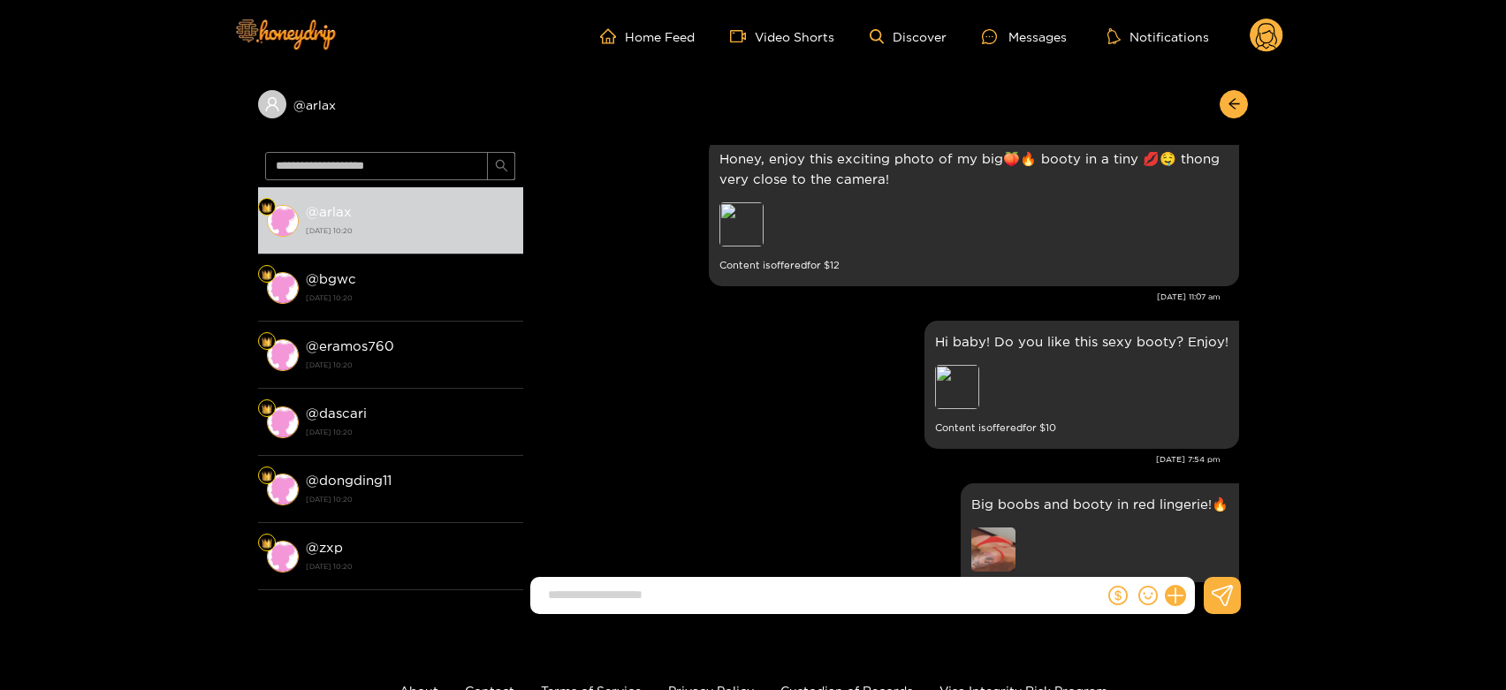
scroll to position [2807, 0]
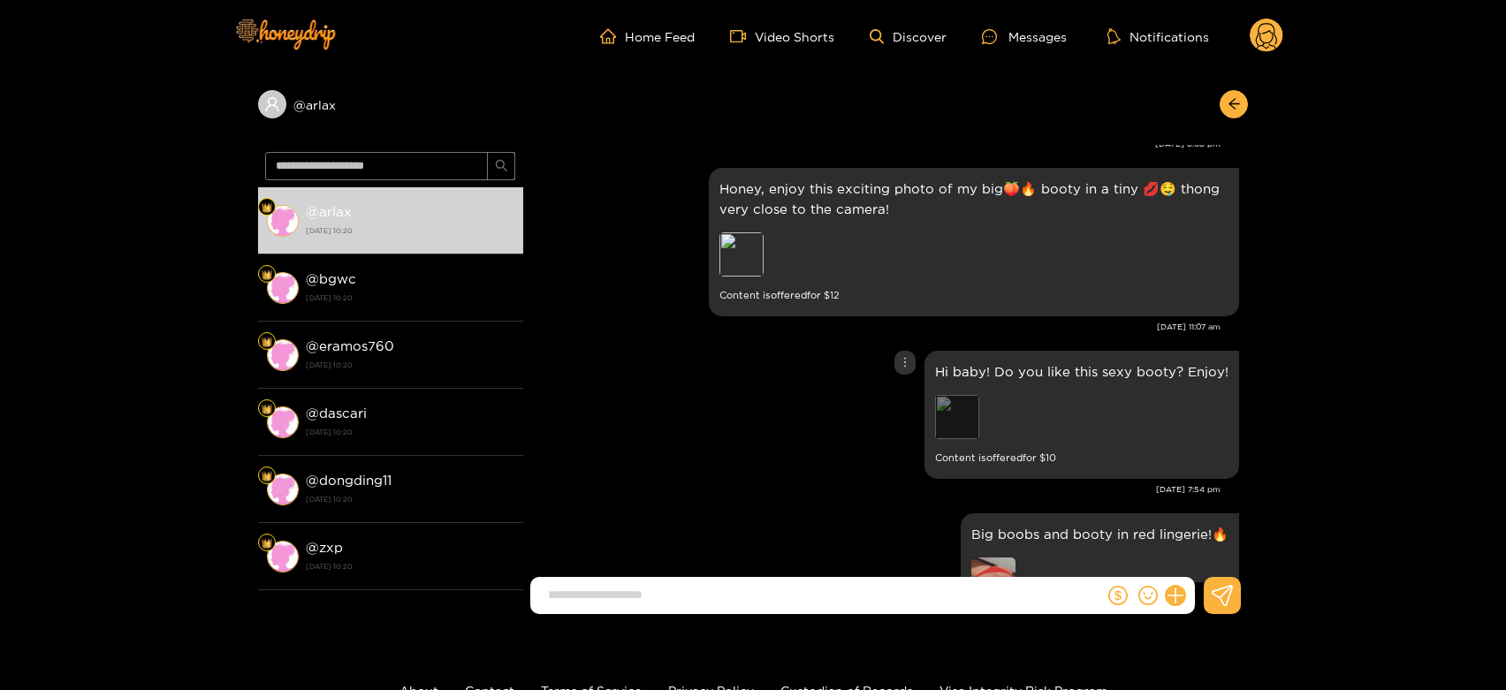
click at [975, 418] on div "Preview" at bounding box center [957, 417] width 44 height 44
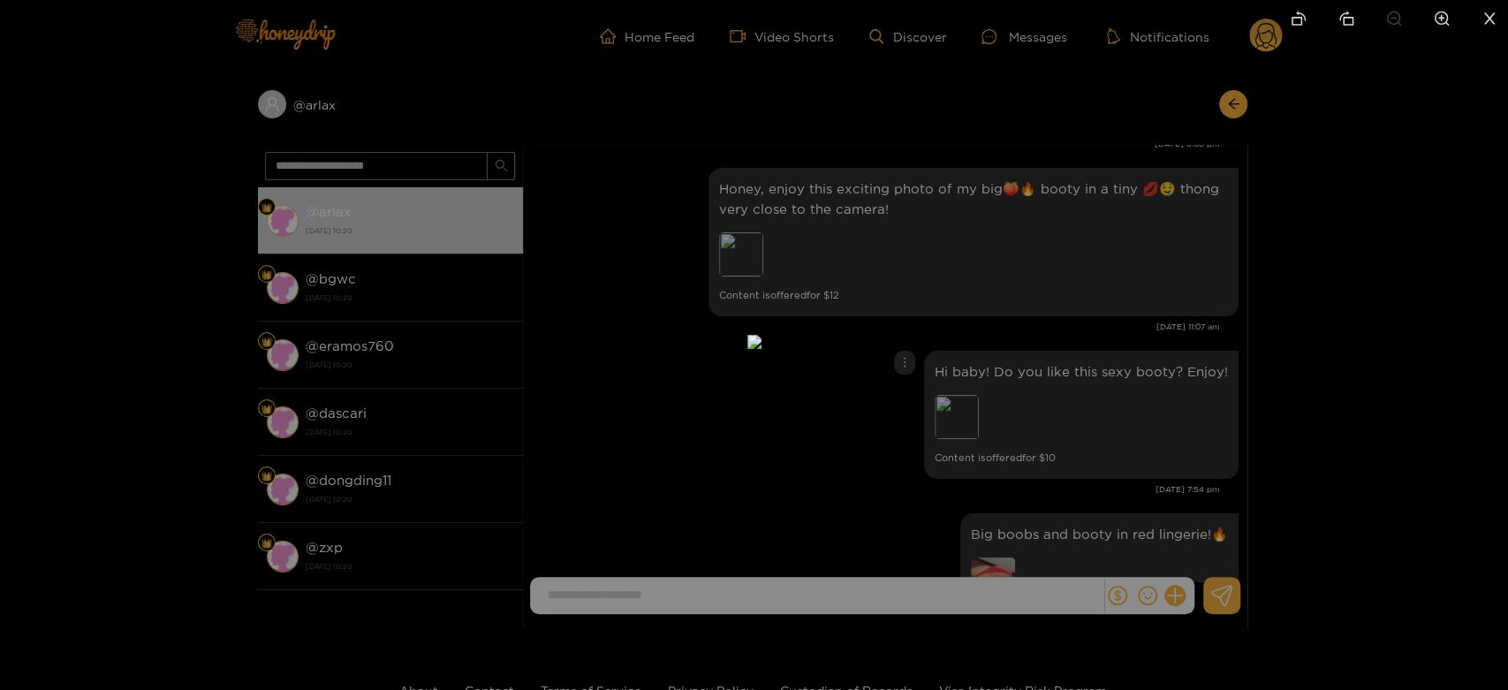
click at [1095, 408] on div at bounding box center [754, 345] width 1508 height 690
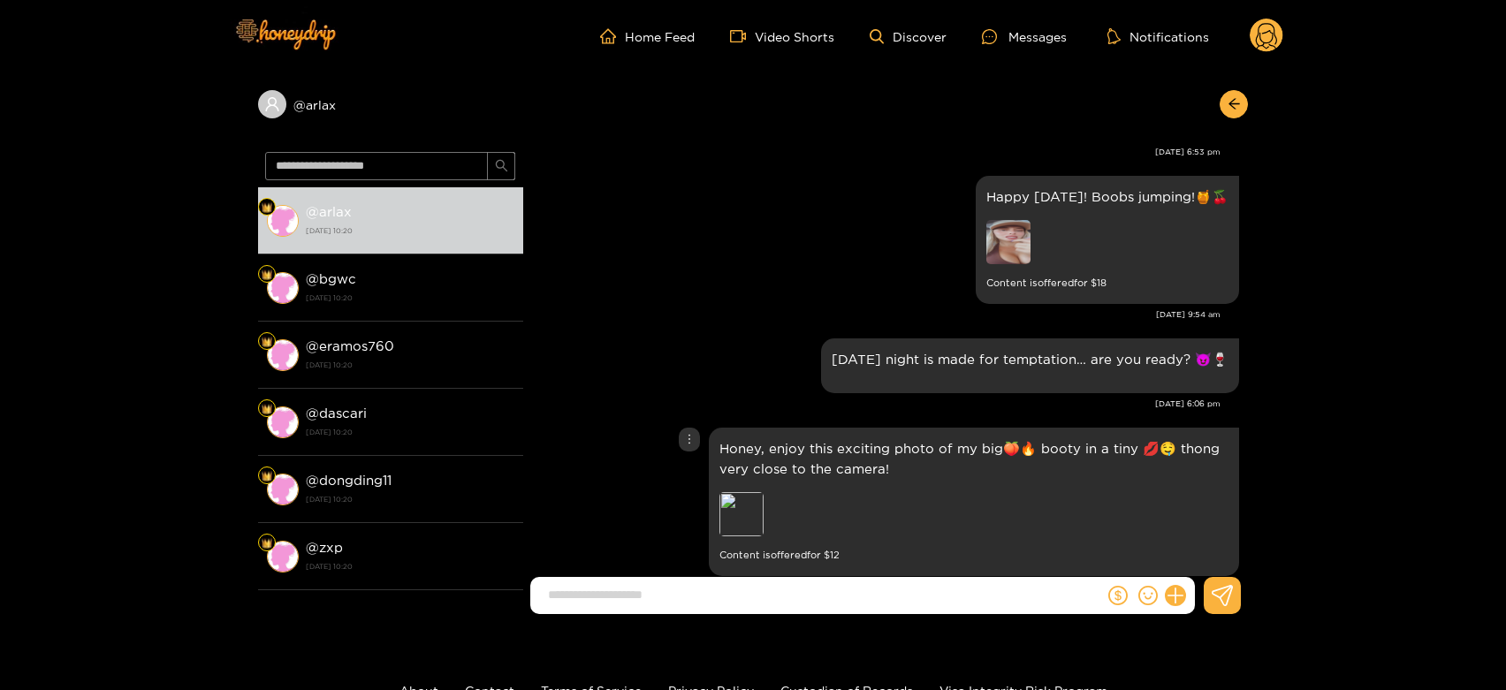
scroll to position [2512, 0]
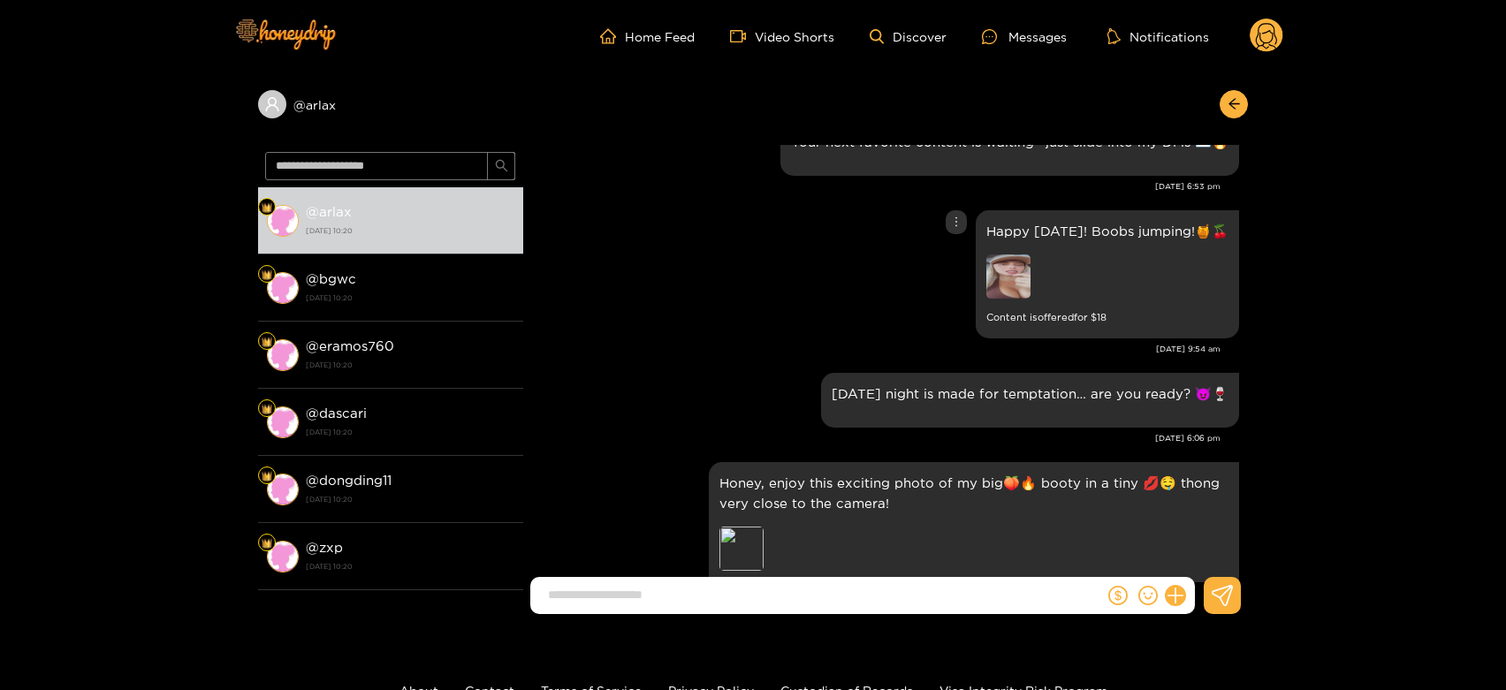
click at [1028, 264] on img at bounding box center [1008, 276] width 44 height 44
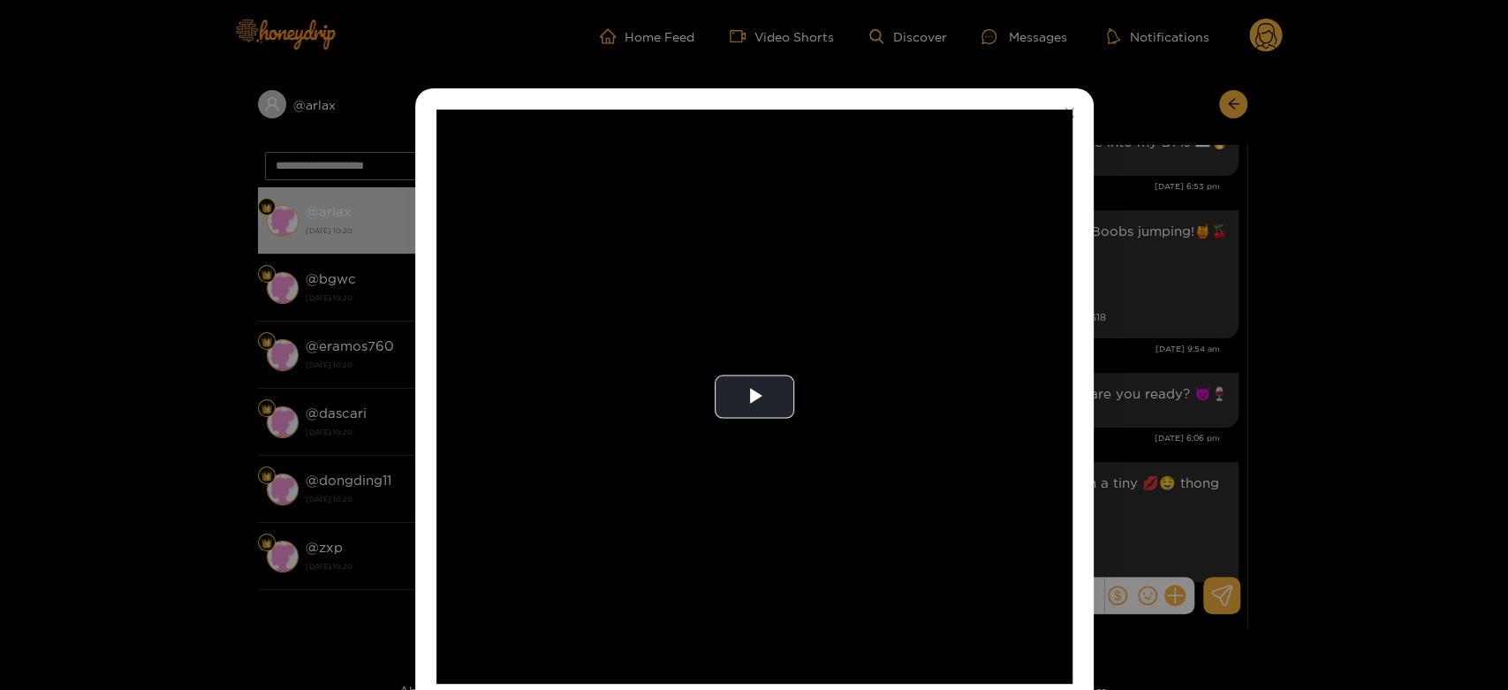
click at [954, 376] on video "Video Player" at bounding box center [755, 397] width 636 height 574
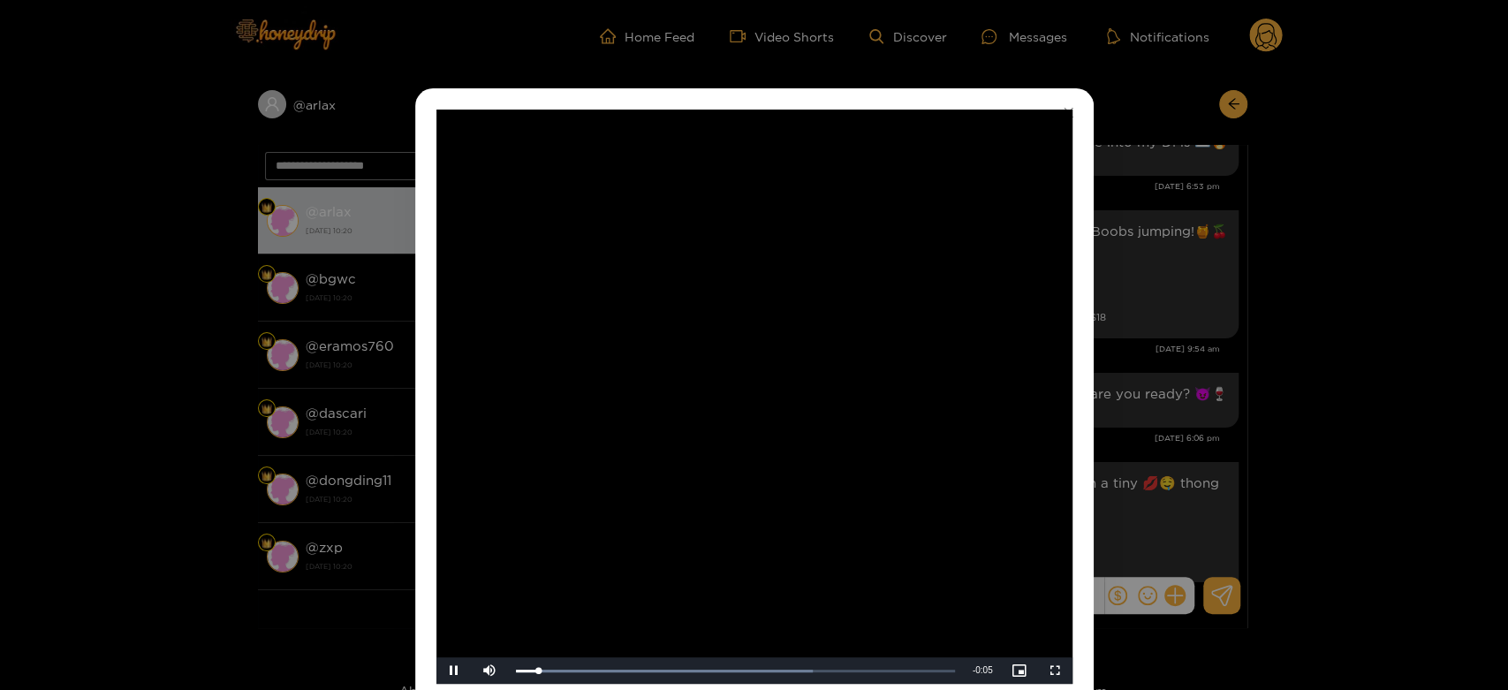
click at [954, 376] on video "Video Player" at bounding box center [755, 397] width 636 height 574
click at [1257, 429] on div "**********" at bounding box center [754, 345] width 1508 height 690
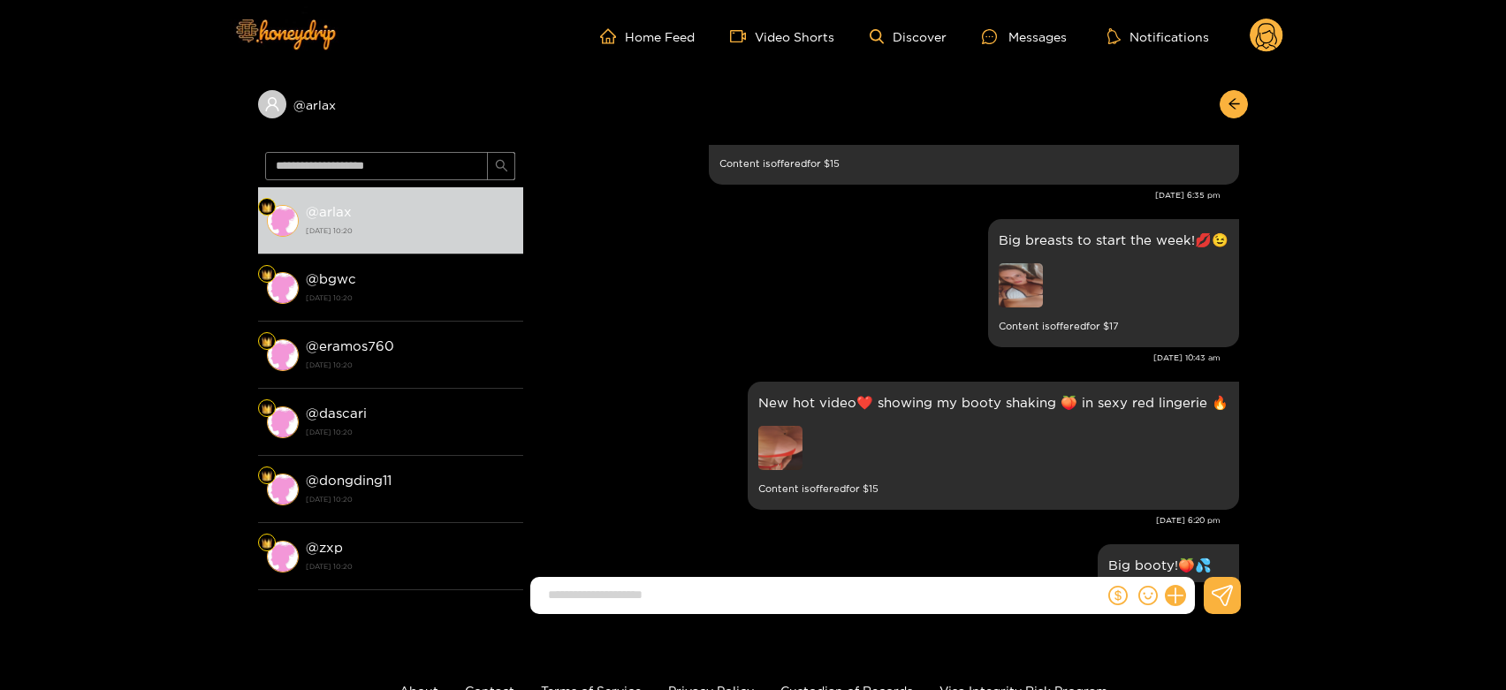
scroll to position [3592, 0]
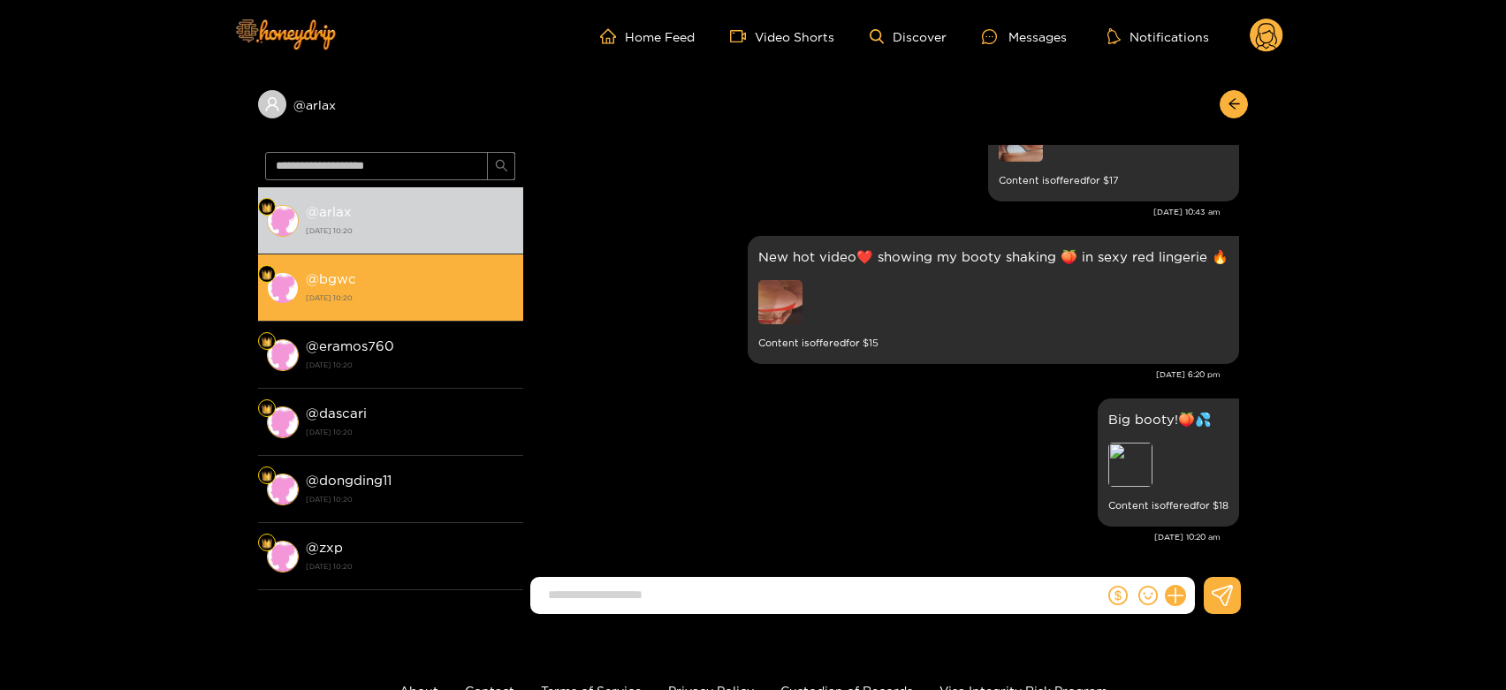
click at [435, 304] on strong "30 September 2025 10:20" at bounding box center [410, 298] width 209 height 16
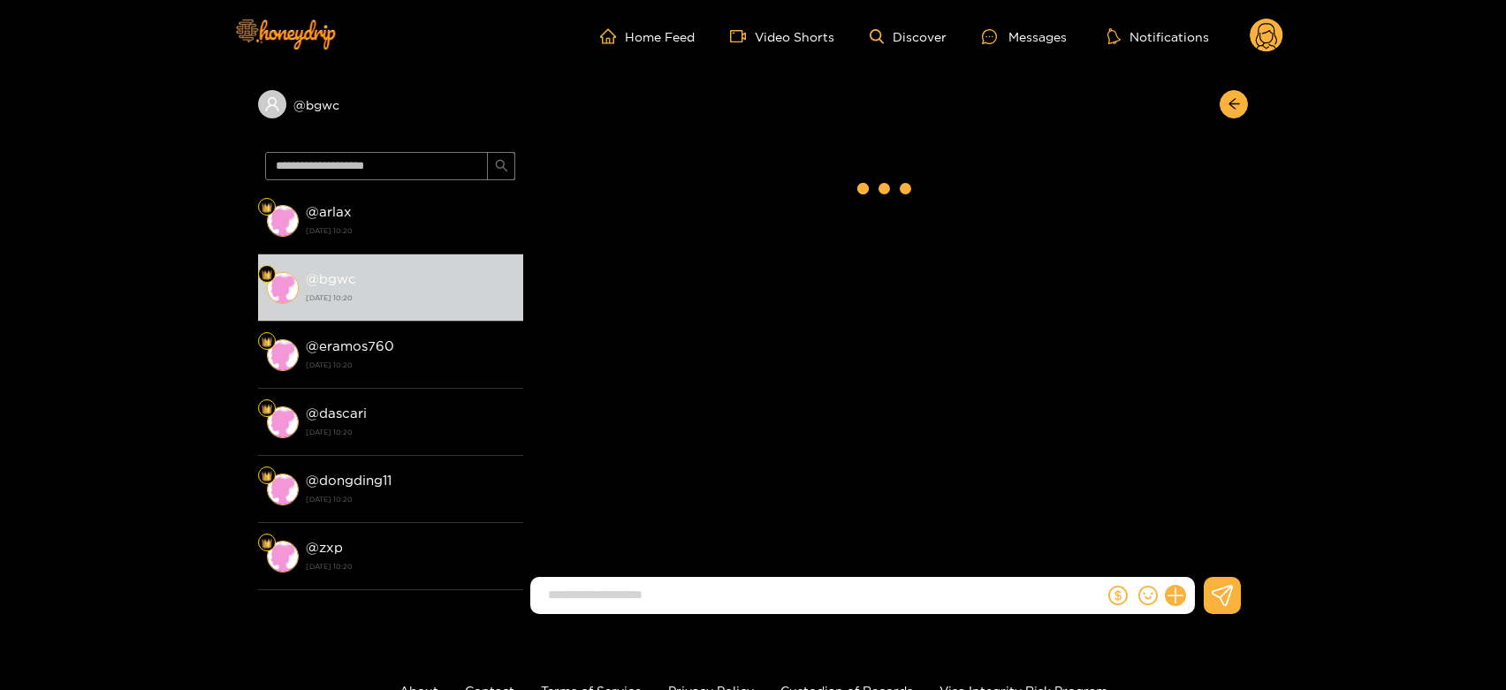
click at [1264, 33] on g at bounding box center [1267, 36] width 34 height 35
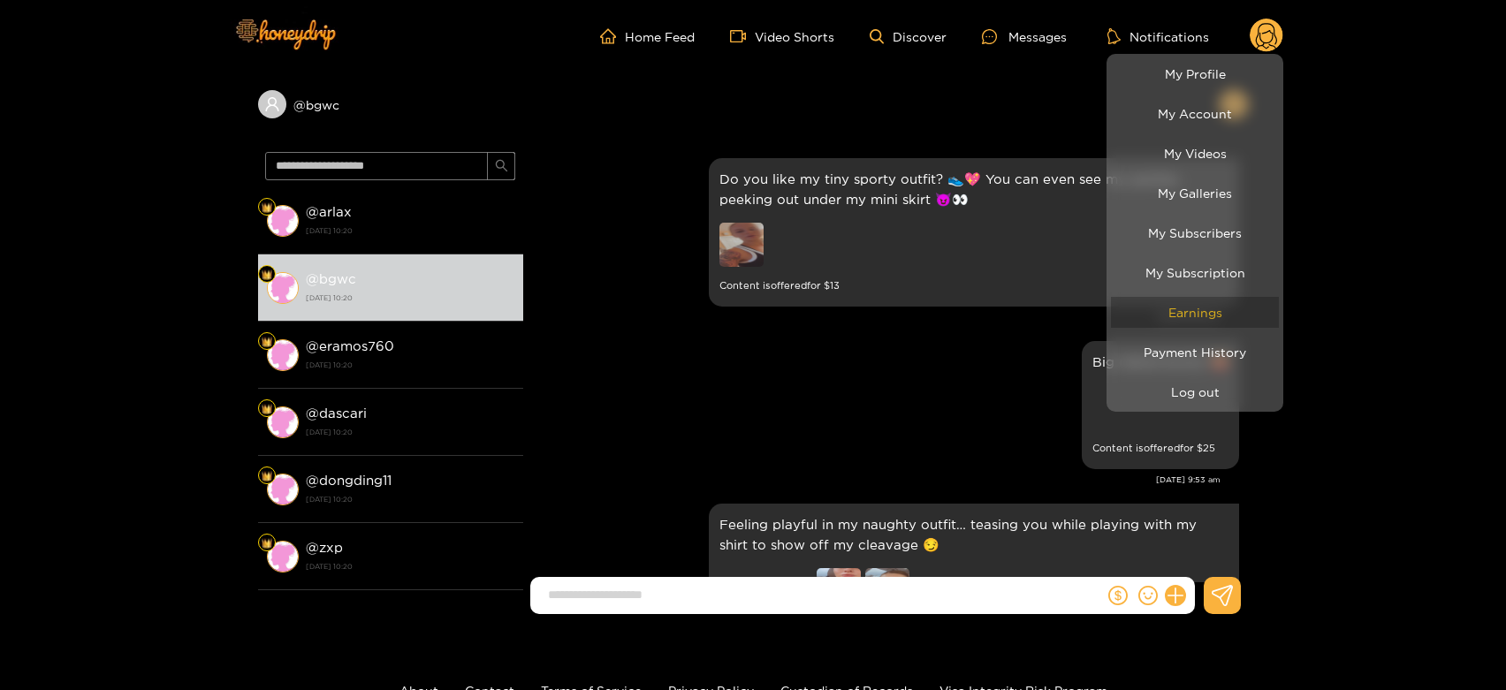
click at [1180, 307] on link "Earnings" at bounding box center [1195, 312] width 168 height 31
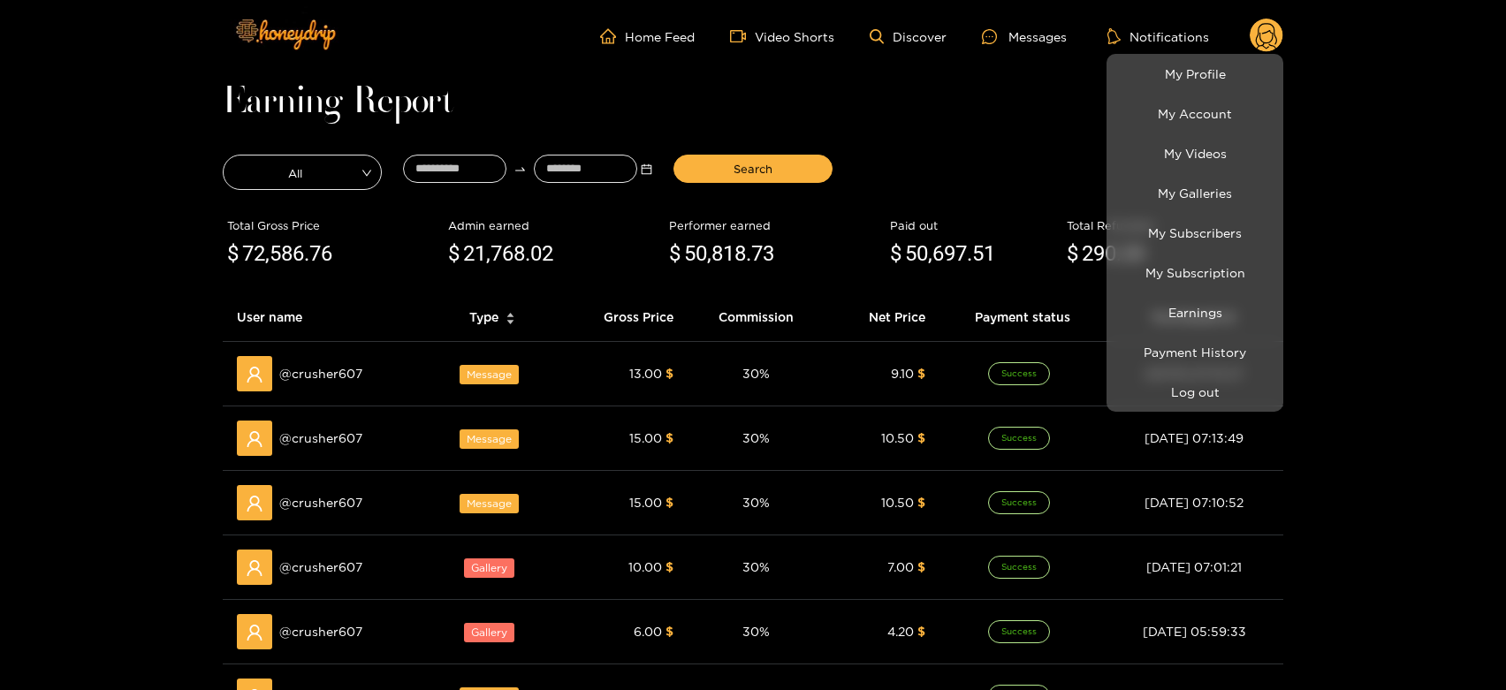
click at [312, 373] on div at bounding box center [753, 345] width 1506 height 690
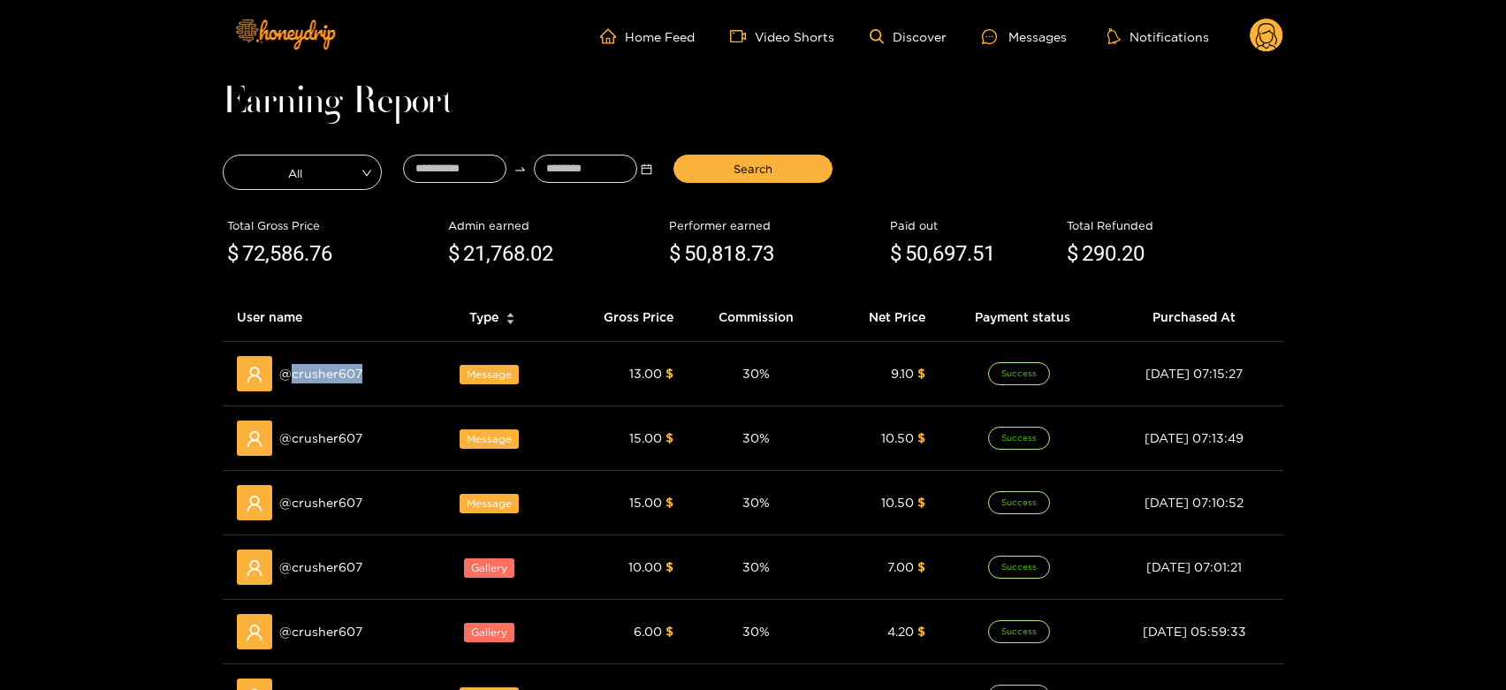
click at [312, 373] on span "@ crusher607" at bounding box center [320, 373] width 83 height 19
copy span "crusher607"
click at [1060, 24] on ul "Home Feed Video Shorts Discover Messages Notifications" at bounding box center [941, 36] width 683 height 35
click at [1043, 31] on div "Messages" at bounding box center [1024, 37] width 85 height 20
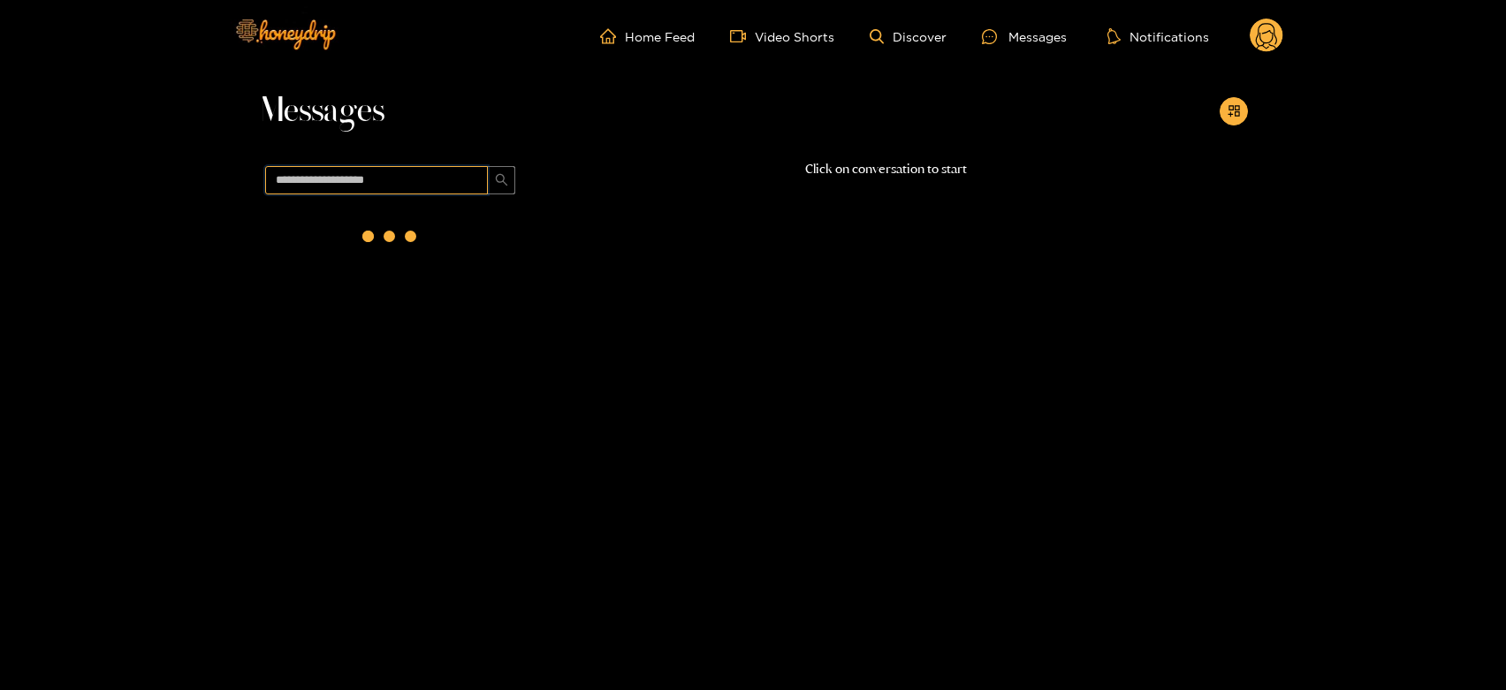
click at [451, 186] on input "text" at bounding box center [376, 180] width 223 height 28
paste input "**********"
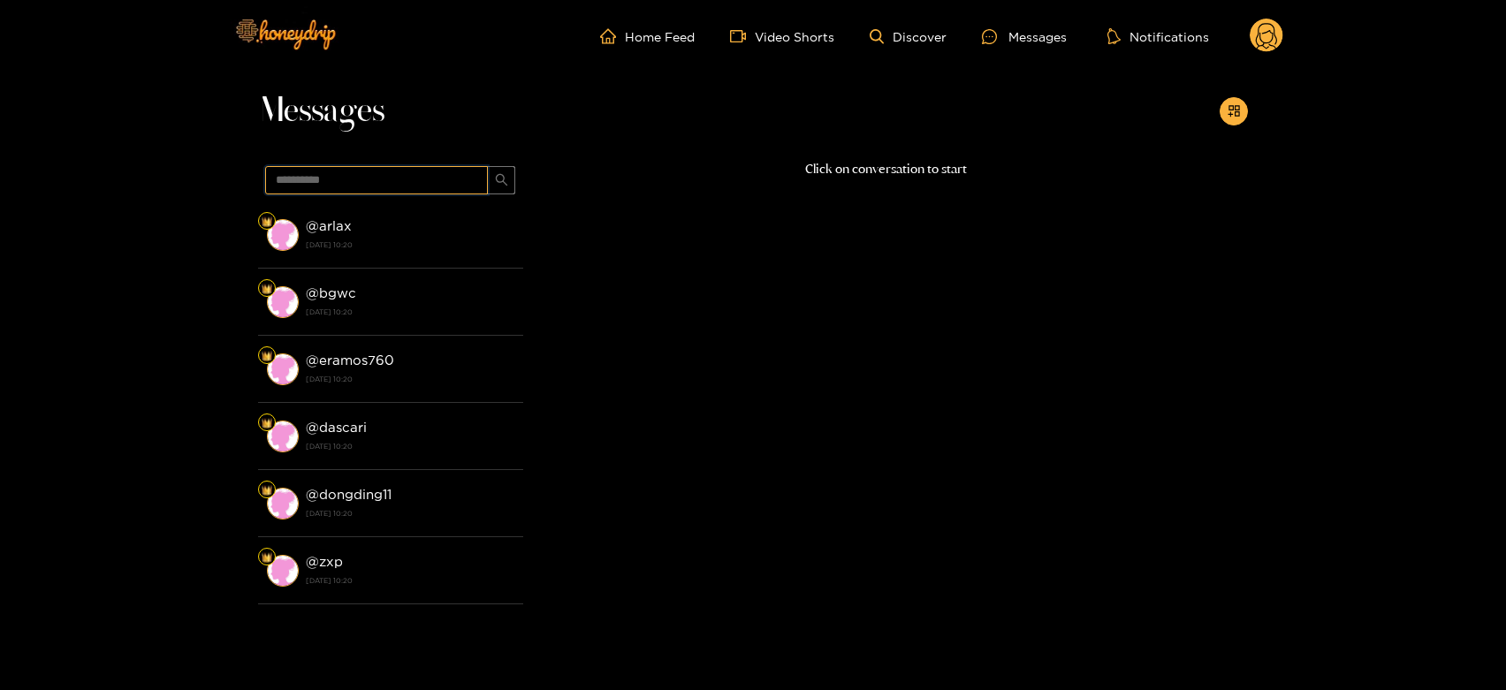
type input "**********"
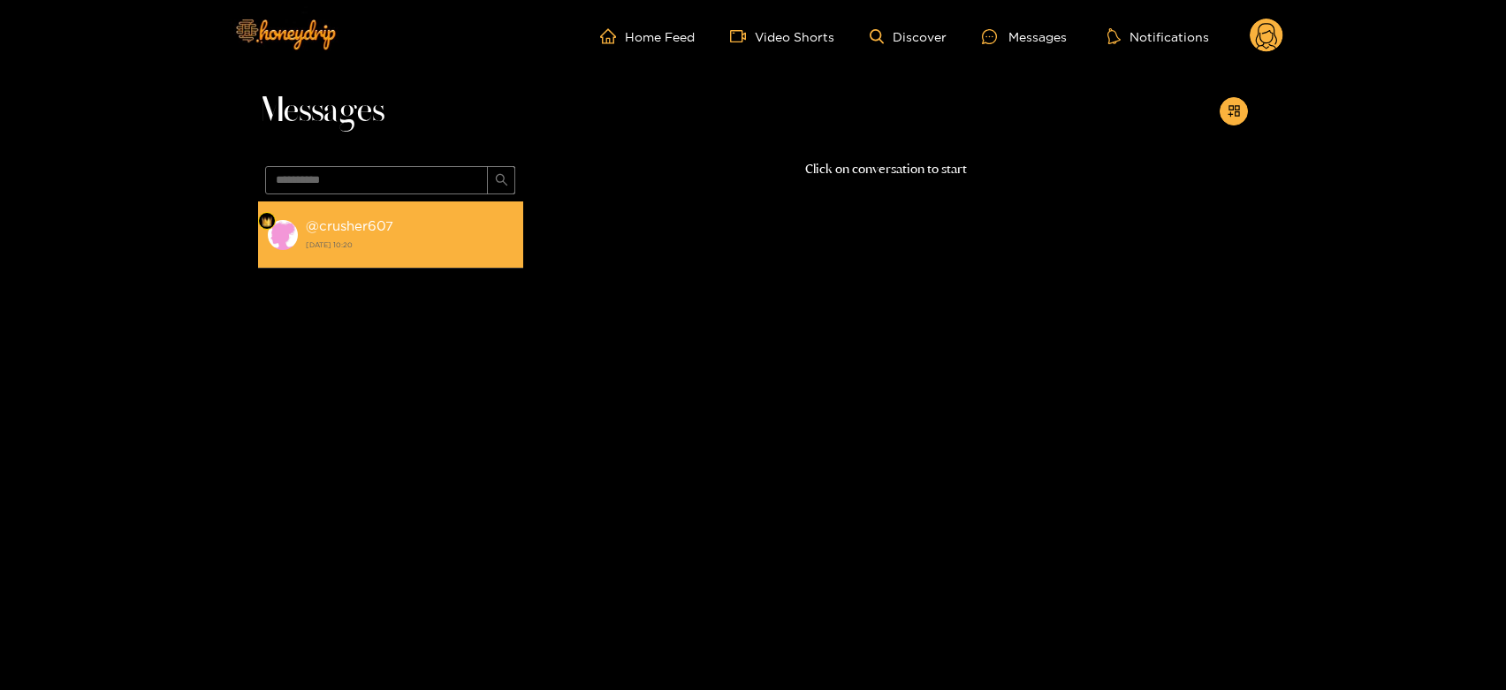
click at [399, 246] on strong "30 September 2025 10:20" at bounding box center [410, 245] width 209 height 16
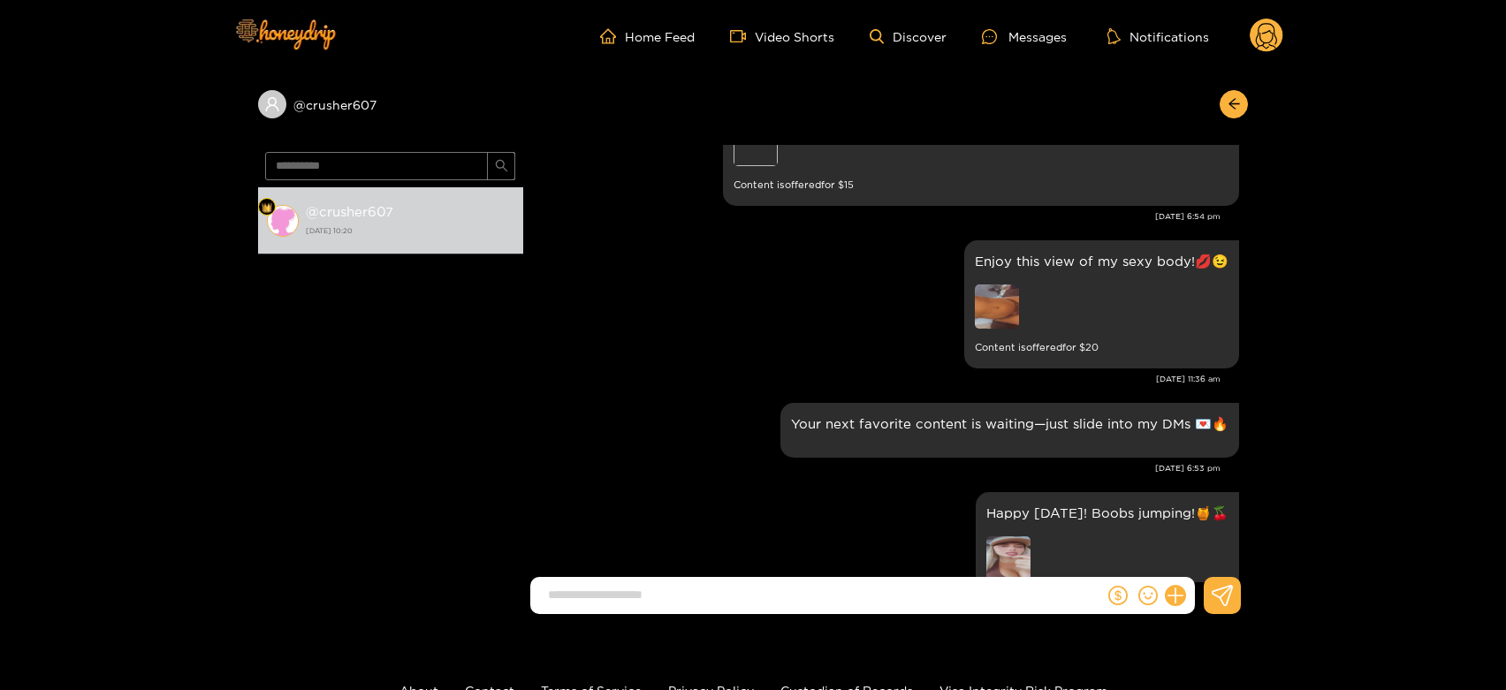
scroll to position [1451, 0]
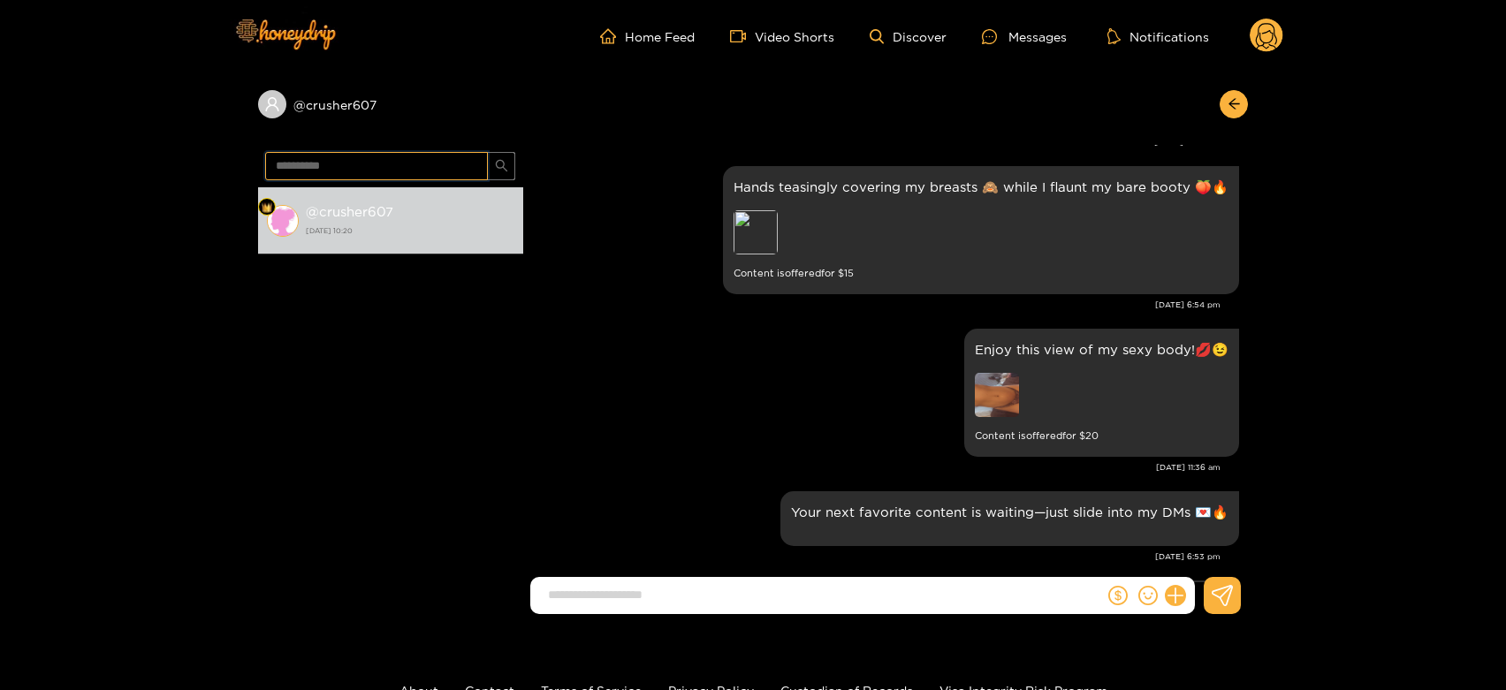
click at [390, 174] on input "**********" at bounding box center [376, 166] width 223 height 28
click at [1262, 26] on circle at bounding box center [1267, 36] width 34 height 34
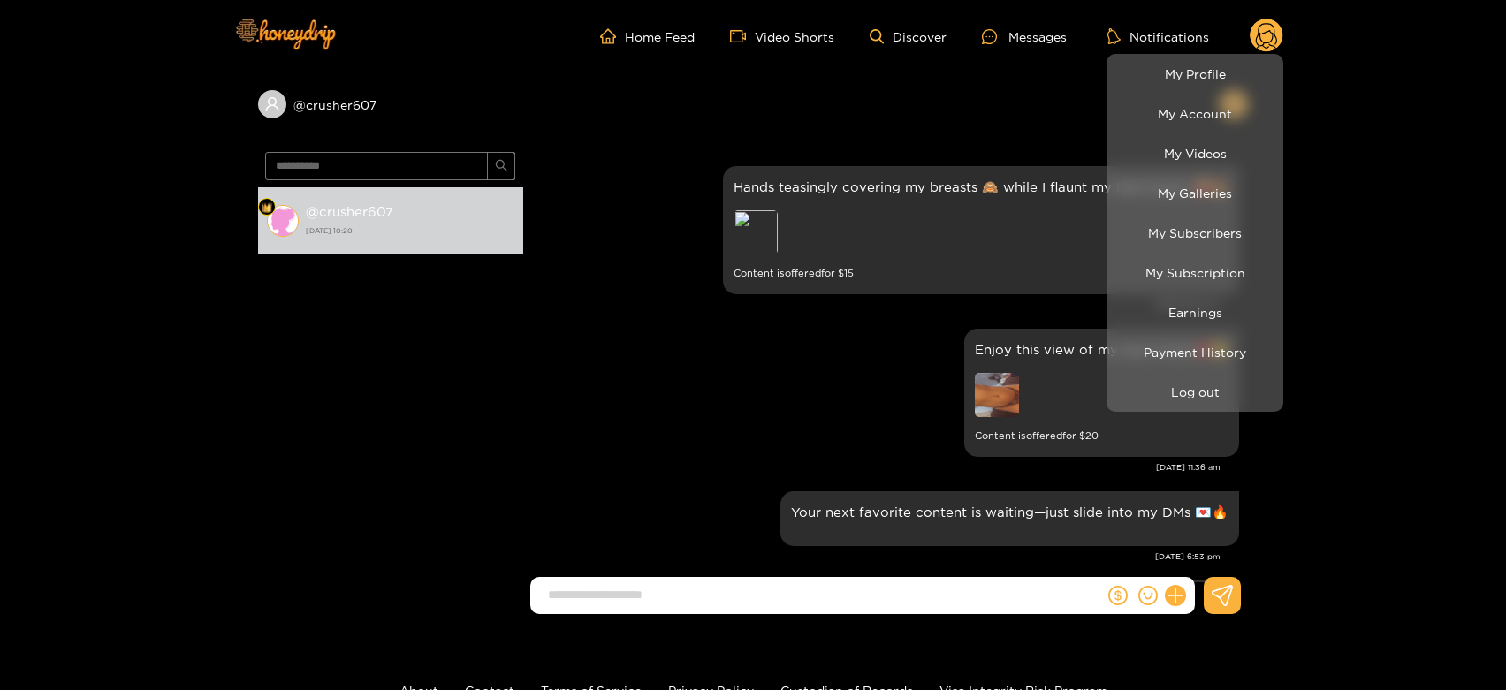
click at [817, 401] on div at bounding box center [753, 345] width 1506 height 690
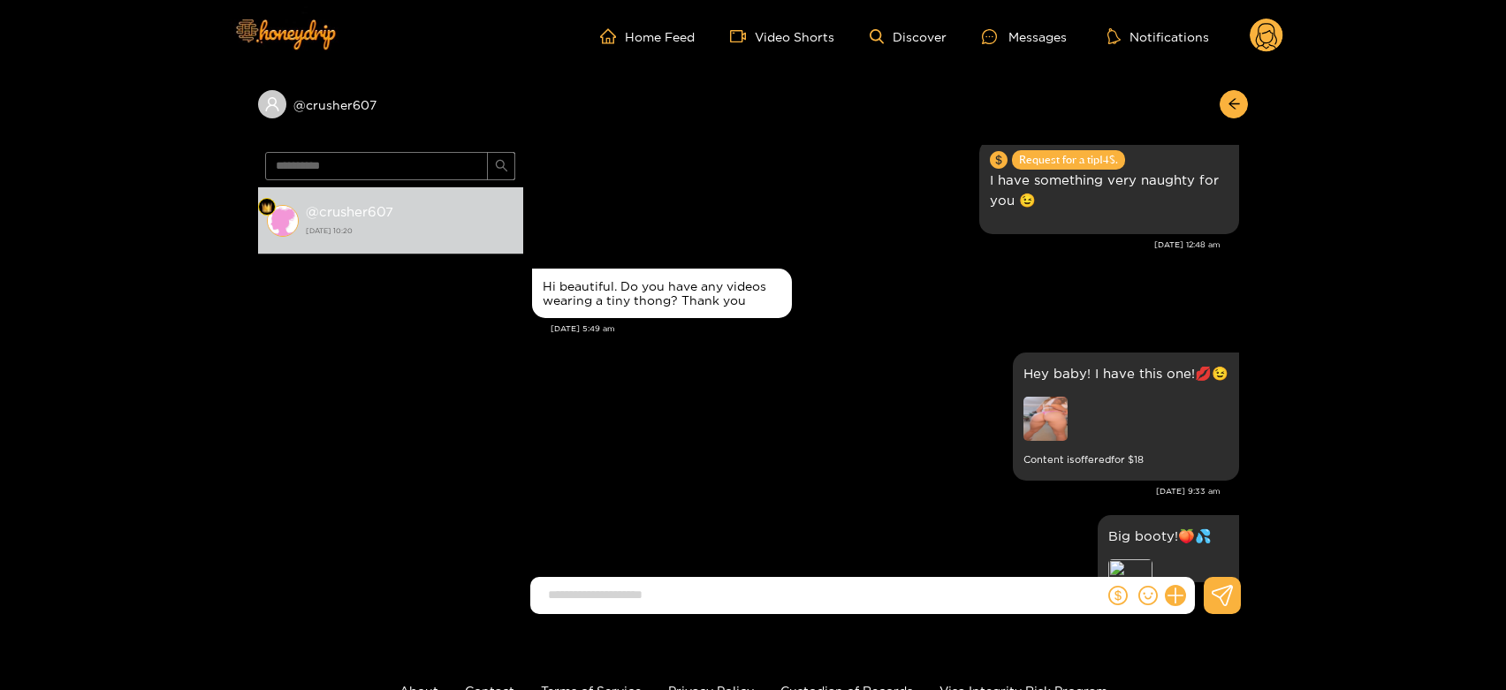
scroll to position [3415, 0]
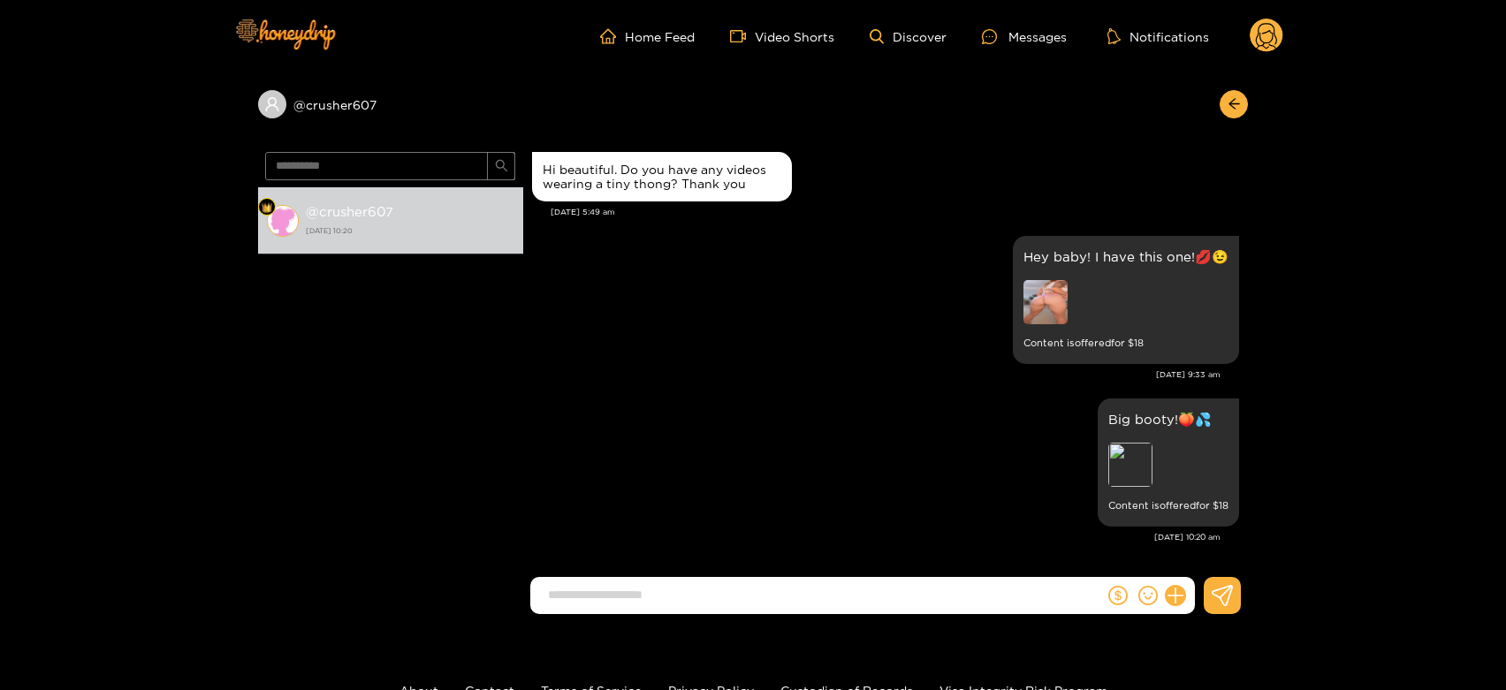
click at [1269, 34] on circle at bounding box center [1267, 36] width 34 height 34
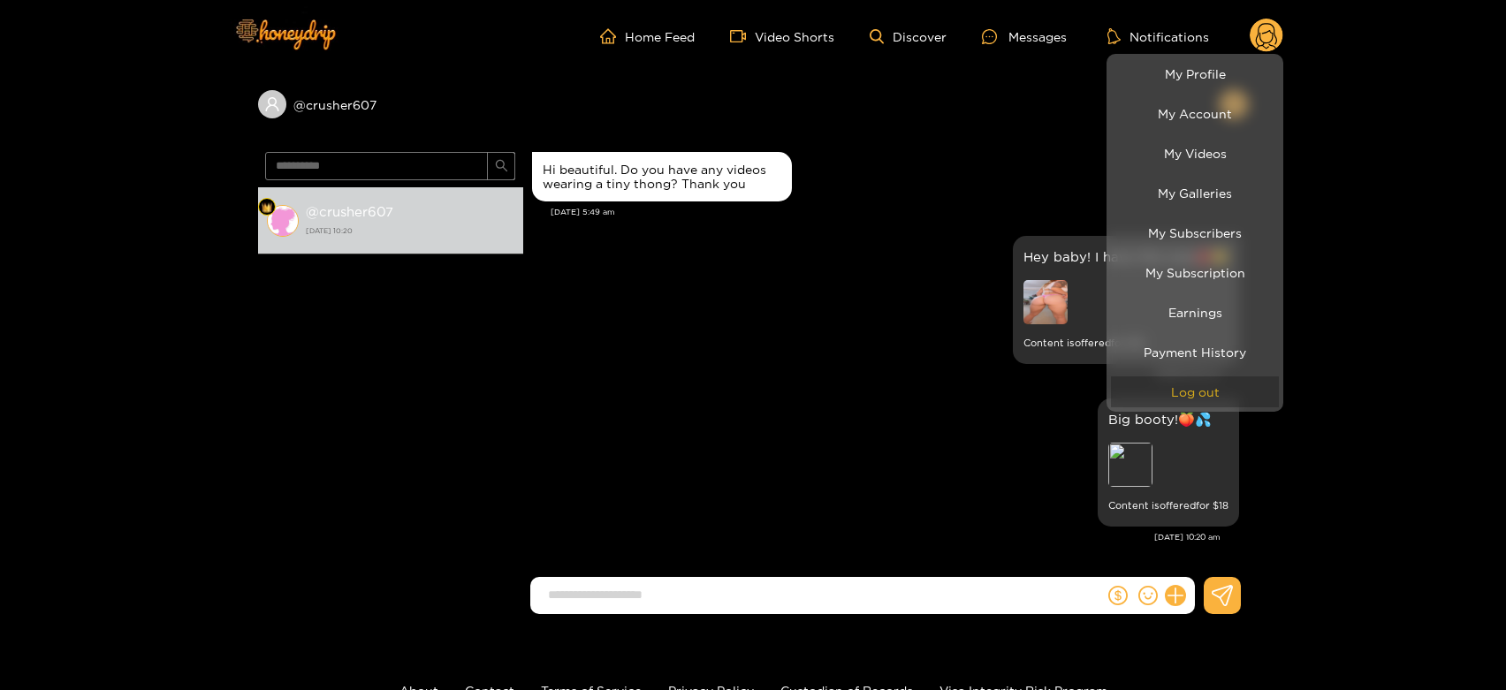
click at [1169, 403] on button "Log out" at bounding box center [1195, 391] width 168 height 31
